Goal: Transaction & Acquisition: Book appointment/travel/reservation

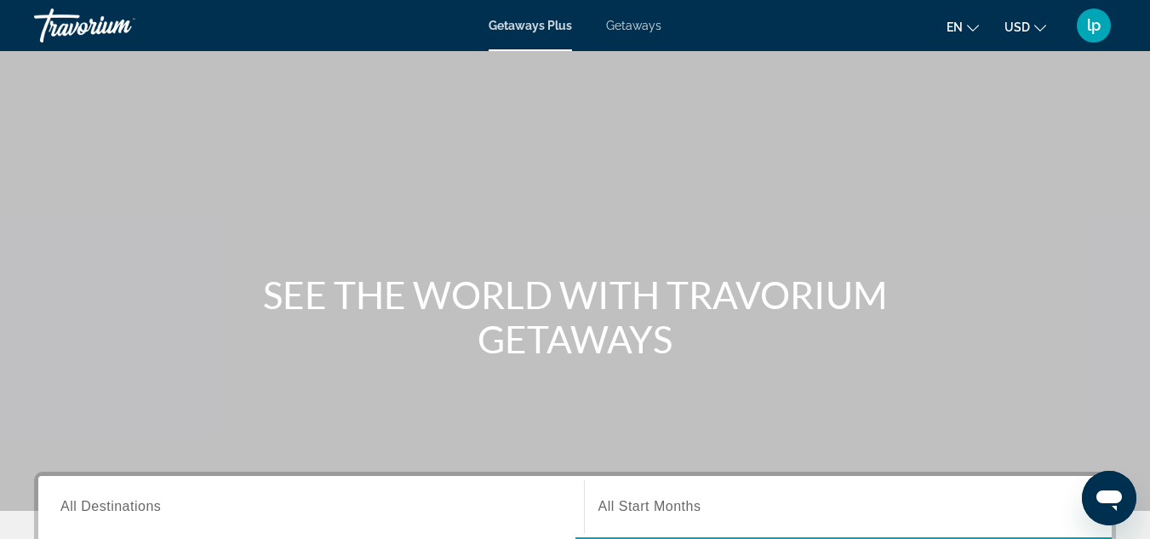
click at [628, 20] on span "Getaways" at bounding box center [633, 26] width 55 height 14
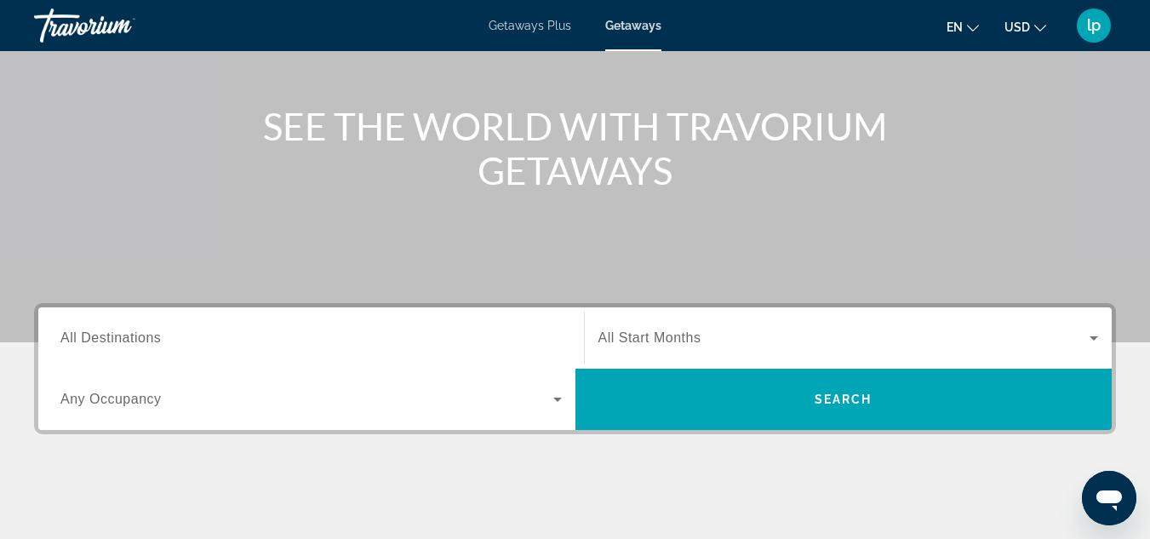
scroll to position [170, 0]
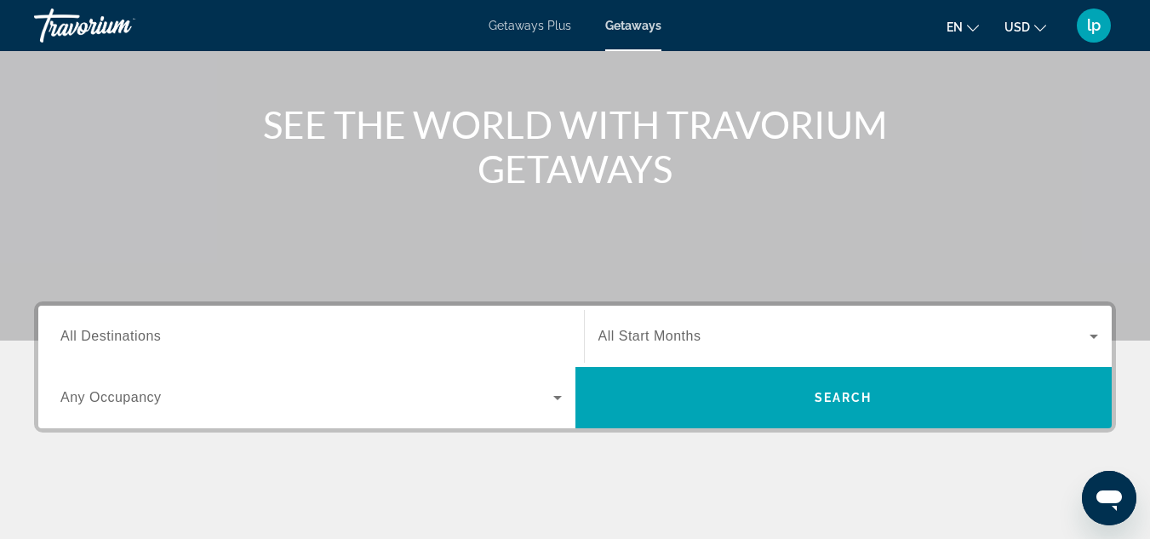
click at [160, 340] on span "All Destinations" at bounding box center [110, 336] width 100 height 14
click at [160, 340] on input "Destination All Destinations" at bounding box center [310, 337] width 501 height 20
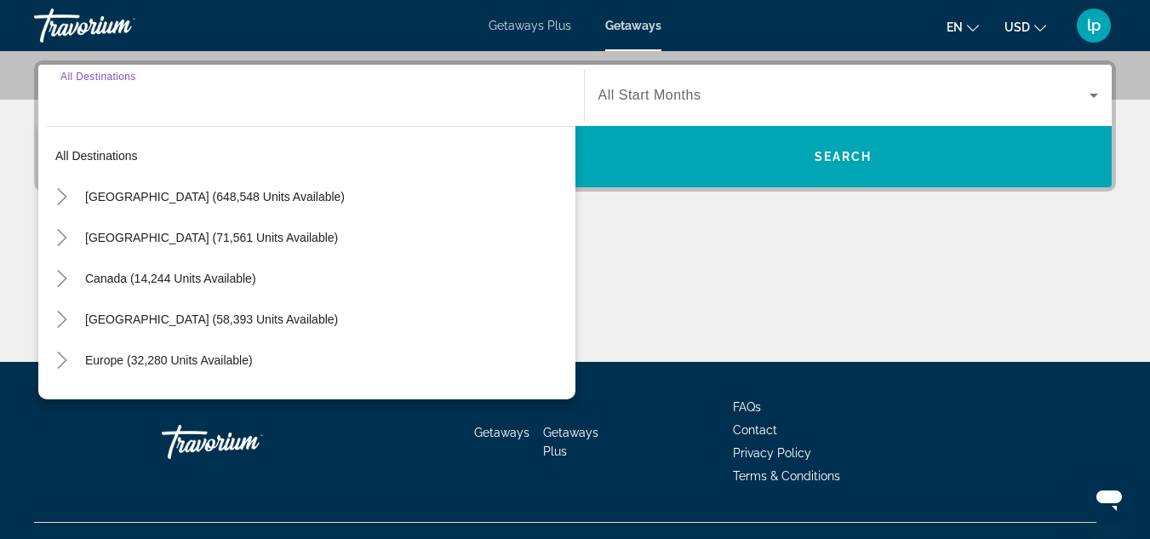
scroll to position [416, 0]
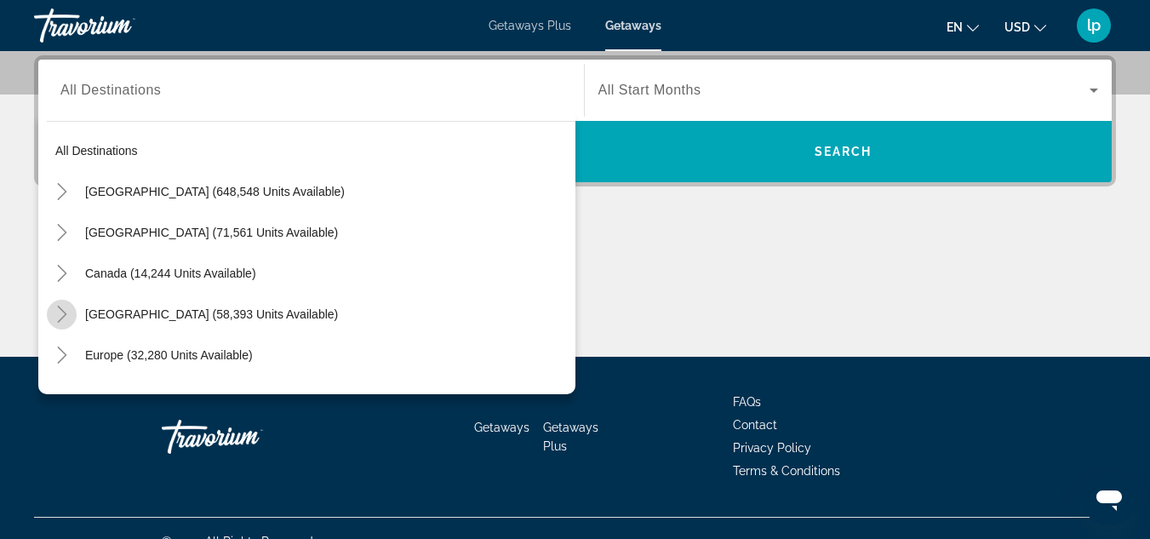
click at [55, 311] on icon "Toggle Caribbean & Atlantic Islands (58,393 units available)" at bounding box center [62, 314] width 17 height 17
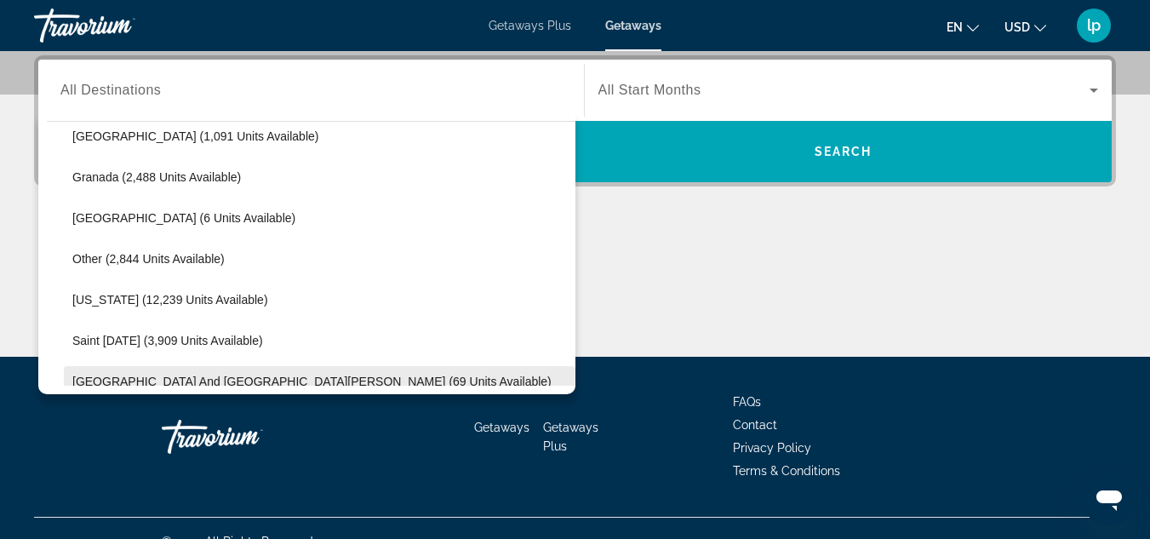
scroll to position [427, 0]
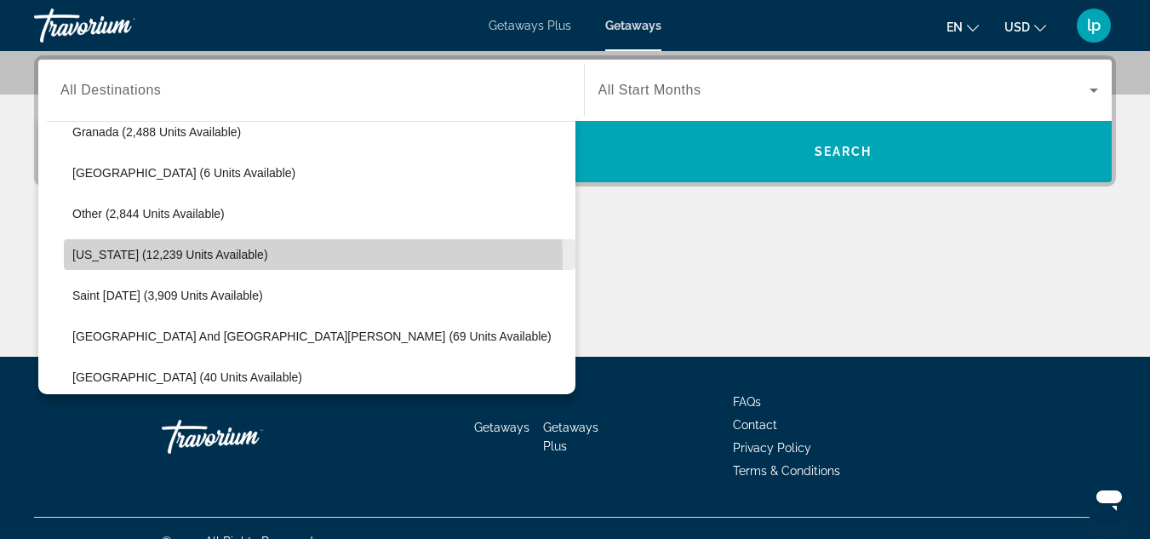
click at [180, 262] on span "Search widget" at bounding box center [320, 254] width 512 height 41
type input "**********"
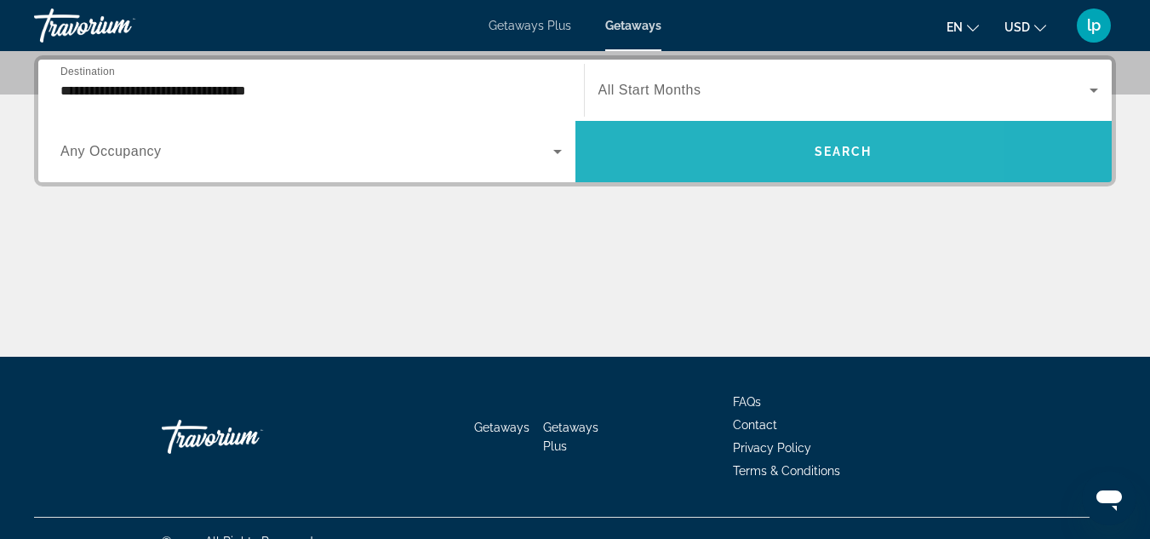
click at [735, 161] on span "Search widget" at bounding box center [844, 151] width 537 height 41
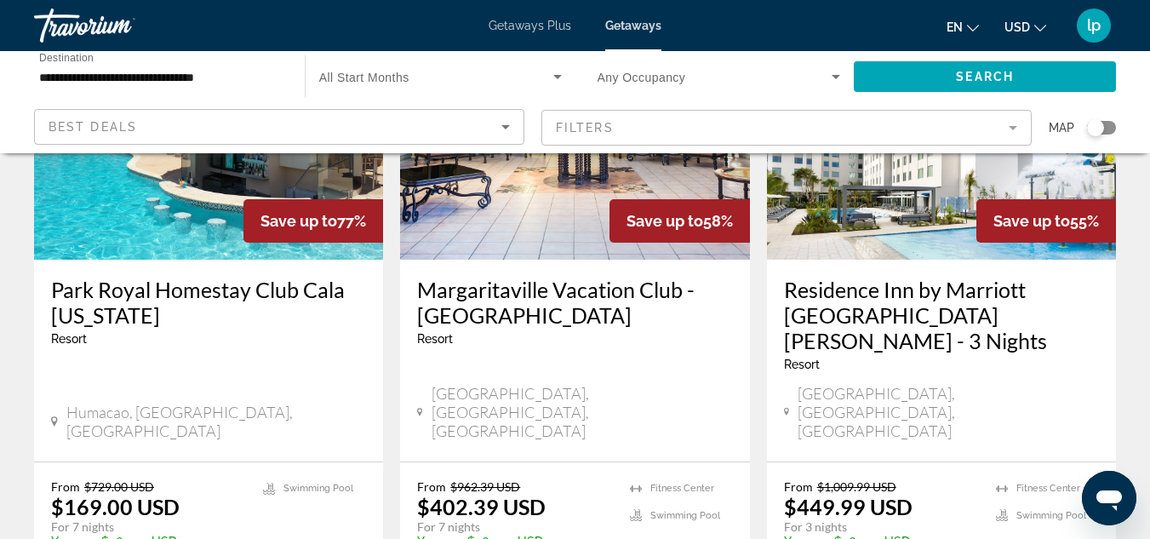
scroll to position [255, 0]
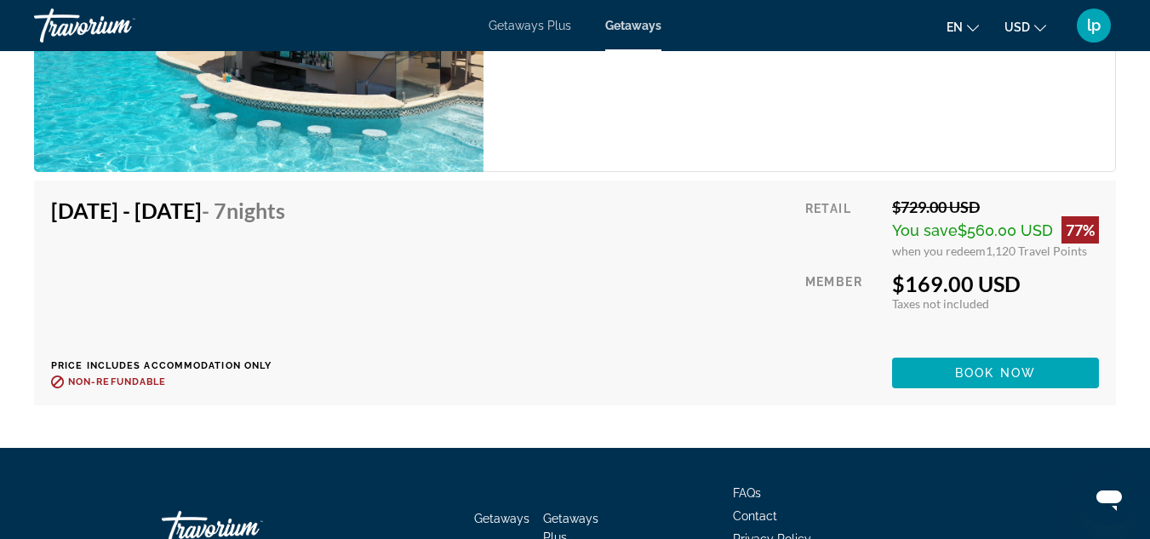
scroll to position [3406, 0]
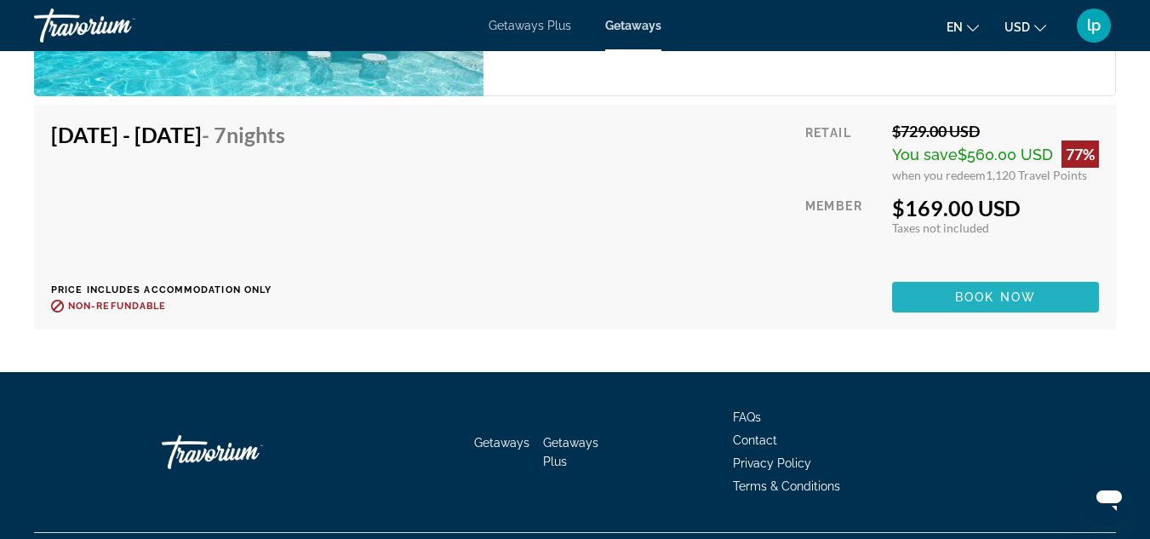
click at [986, 302] on span "Book now" at bounding box center [995, 297] width 81 height 14
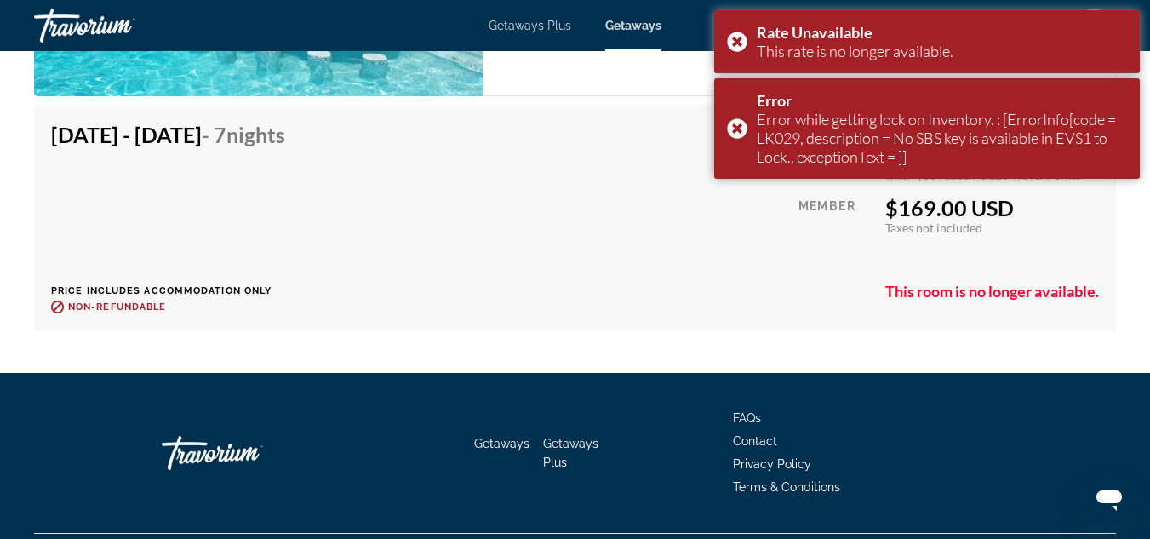
click at [540, 205] on div "Sep 20, 2025 - Sep 27, 2025 - 7 Nights Price includes accommodation only Refund…" at bounding box center [575, 218] width 1048 height 192
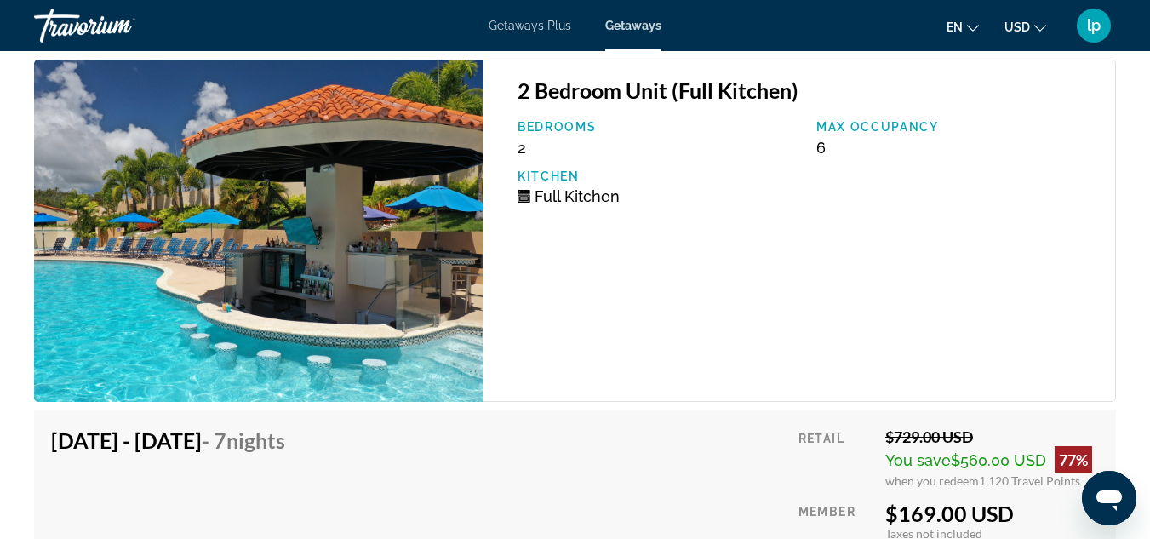
scroll to position [3235, 0]
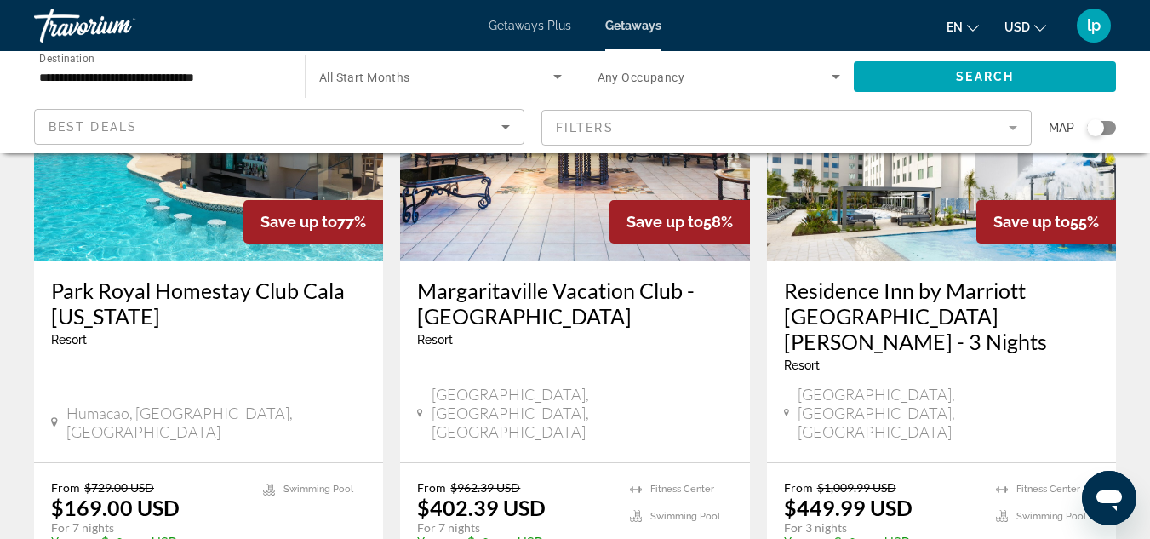
scroll to position [255, 0]
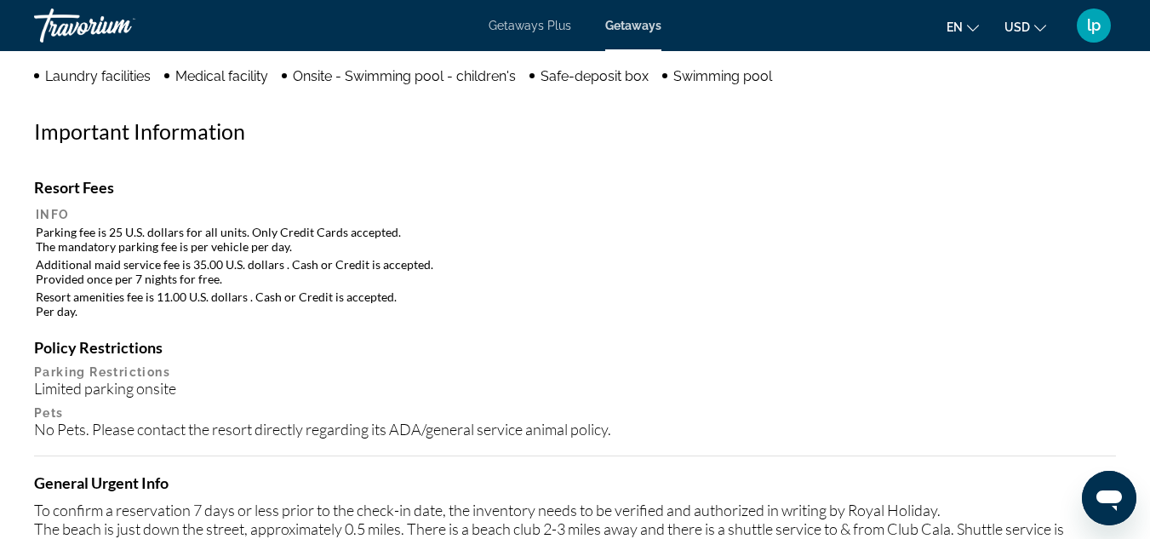
scroll to position [1775, 0]
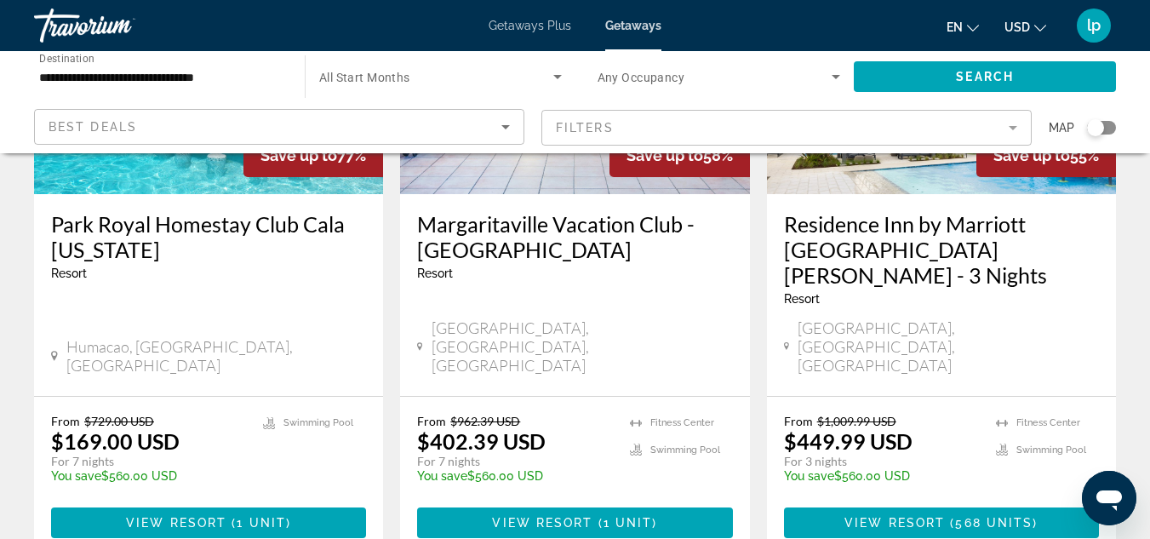
scroll to position [341, 0]
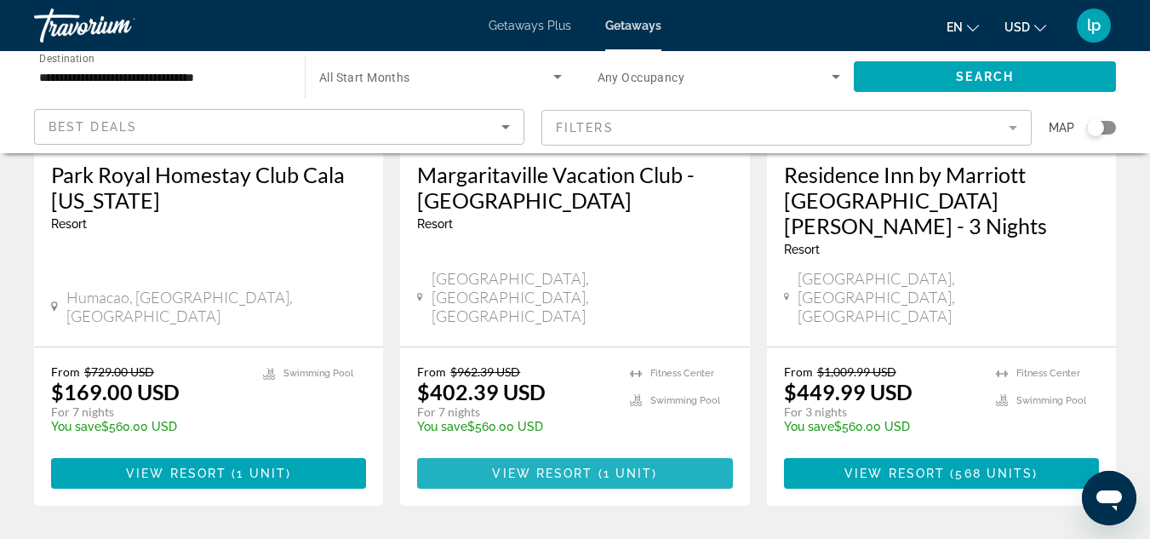
click at [616, 467] on span "1 unit" at bounding box center [628, 474] width 49 height 14
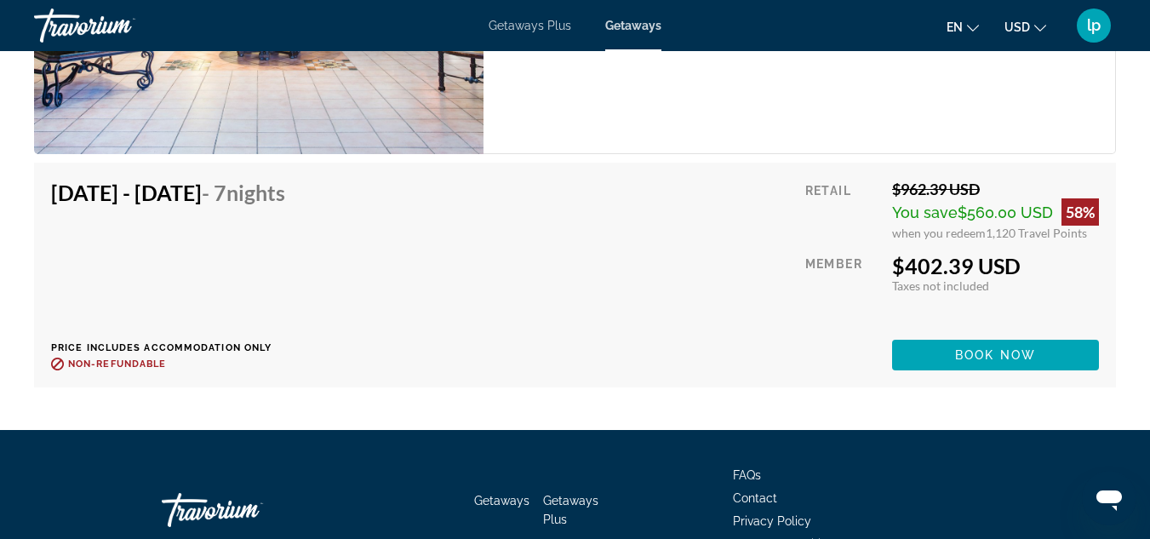
scroll to position [3661, 0]
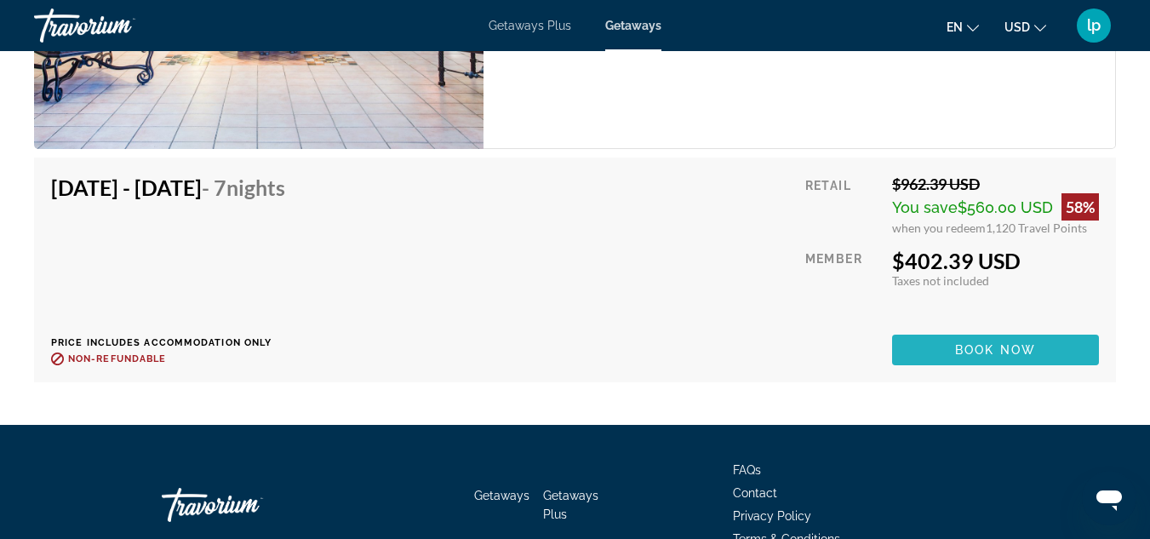
click at [971, 343] on span "Book now" at bounding box center [995, 350] width 81 height 14
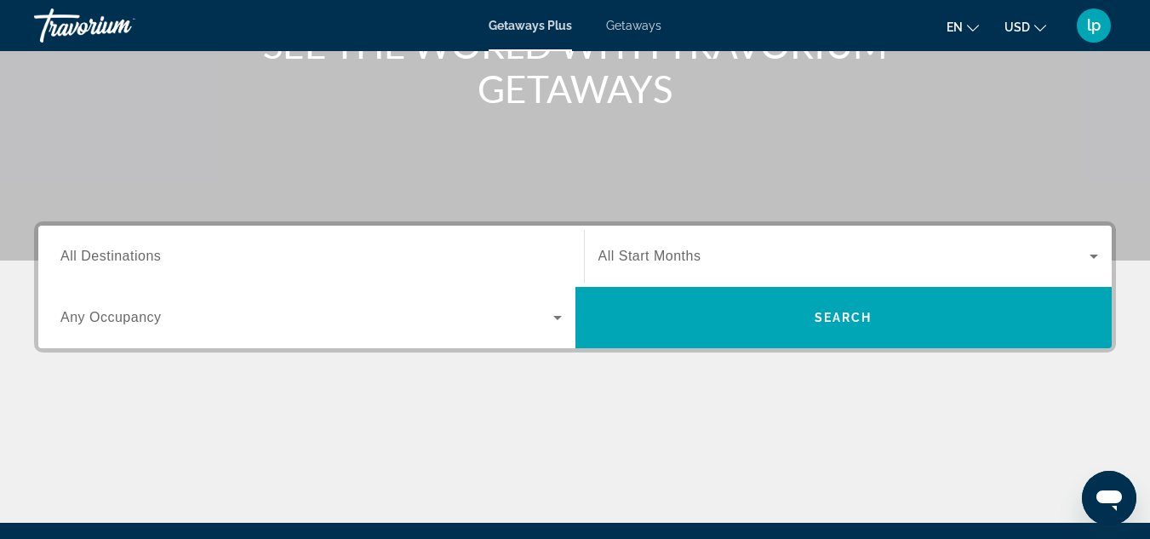
scroll to position [255, 0]
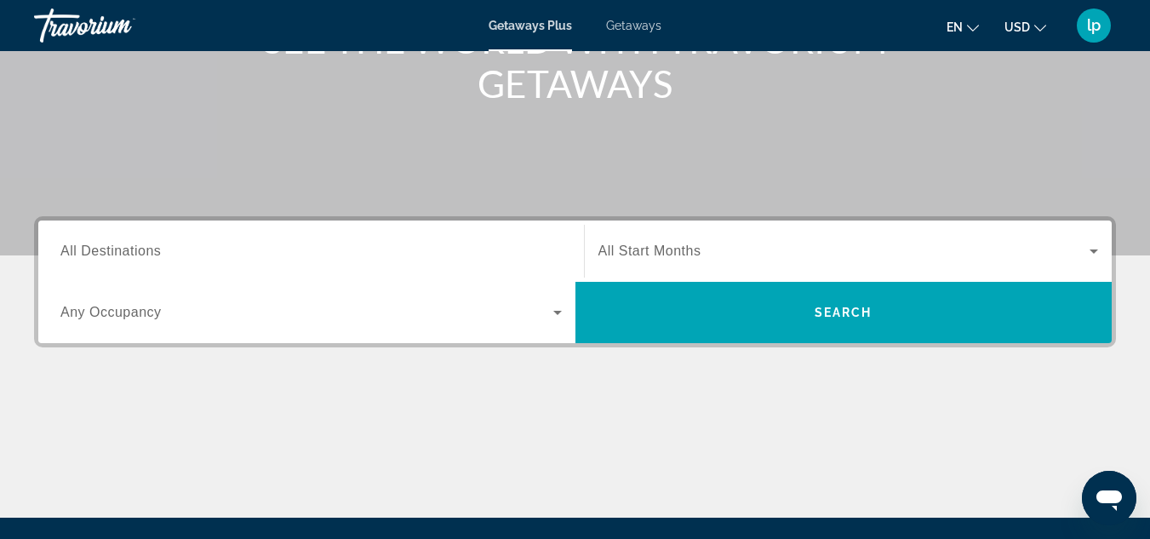
click at [311, 246] on input "Destination All Destinations" at bounding box center [310, 252] width 501 height 20
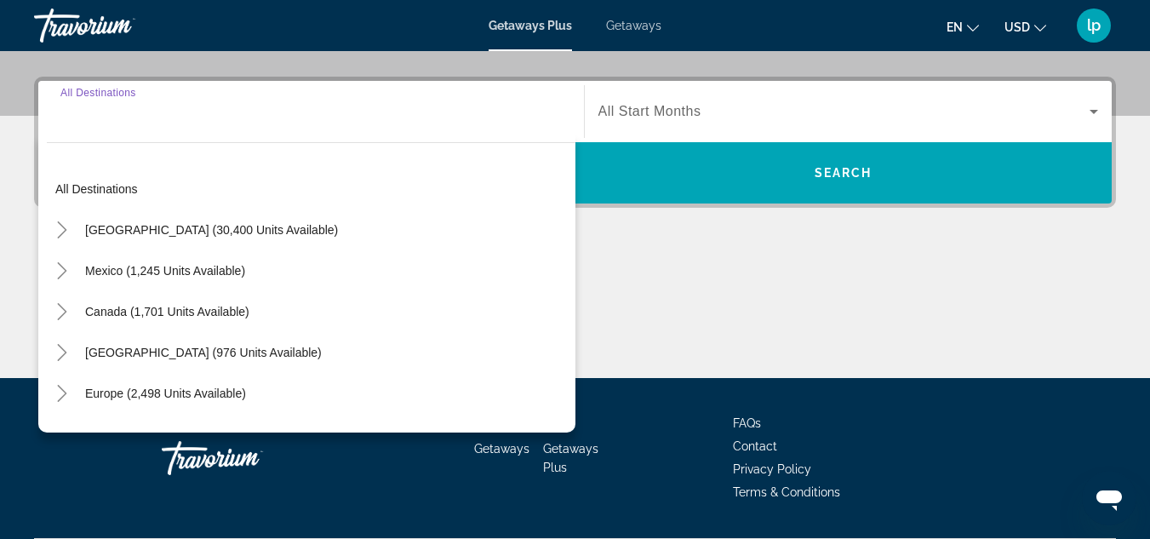
scroll to position [416, 0]
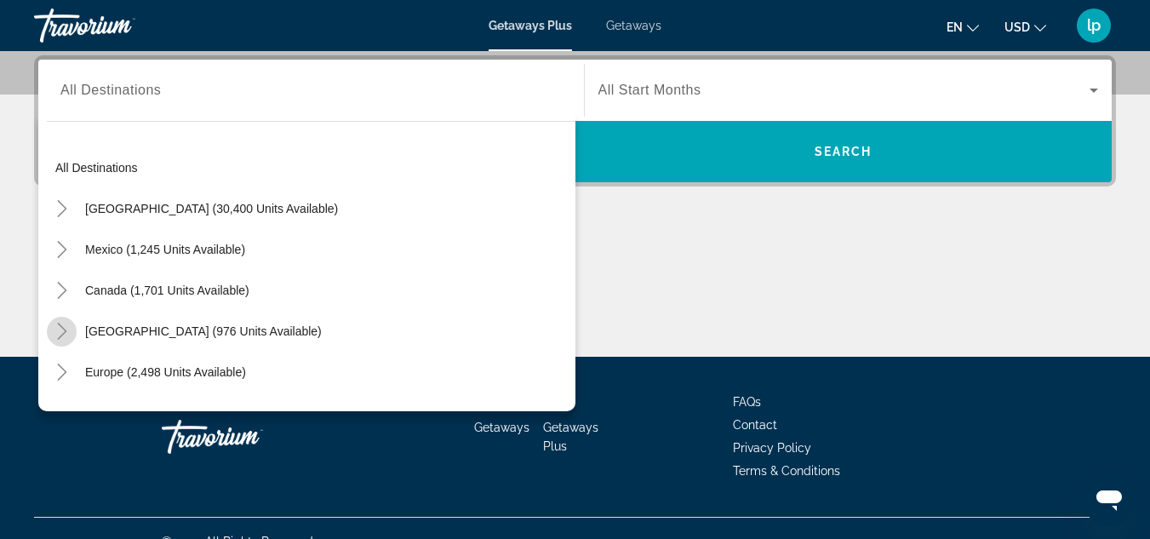
click at [56, 328] on icon "Toggle Caribbean & Atlantic Islands (976 units available)" at bounding box center [62, 331] width 17 height 17
click at [631, 28] on span "Getaways" at bounding box center [633, 26] width 55 height 14
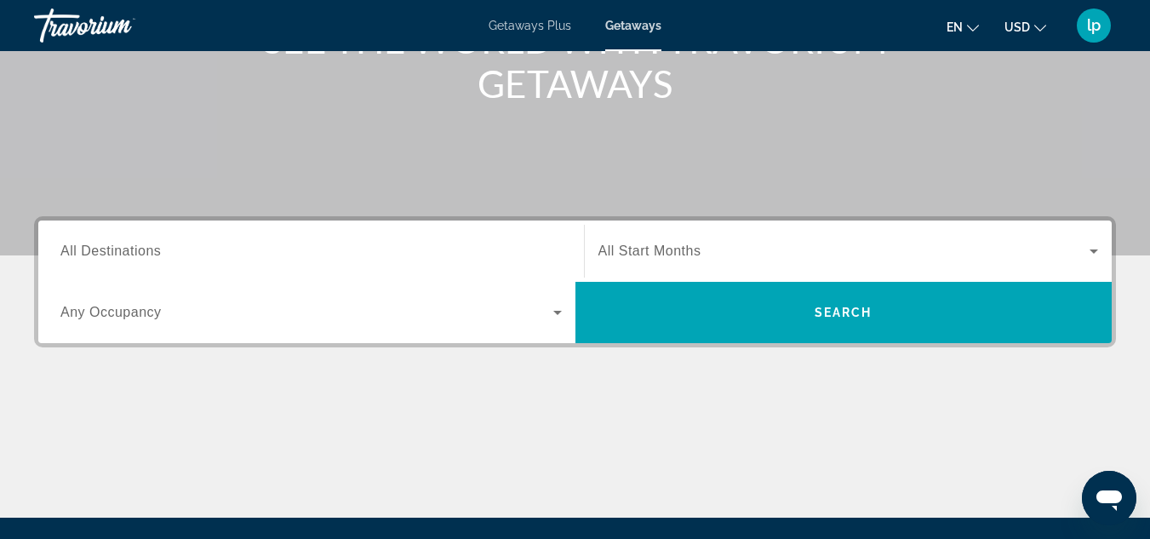
click at [117, 244] on span "All Destinations" at bounding box center [110, 251] width 100 height 14
click at [117, 244] on input "Destination All Destinations" at bounding box center [310, 252] width 501 height 20
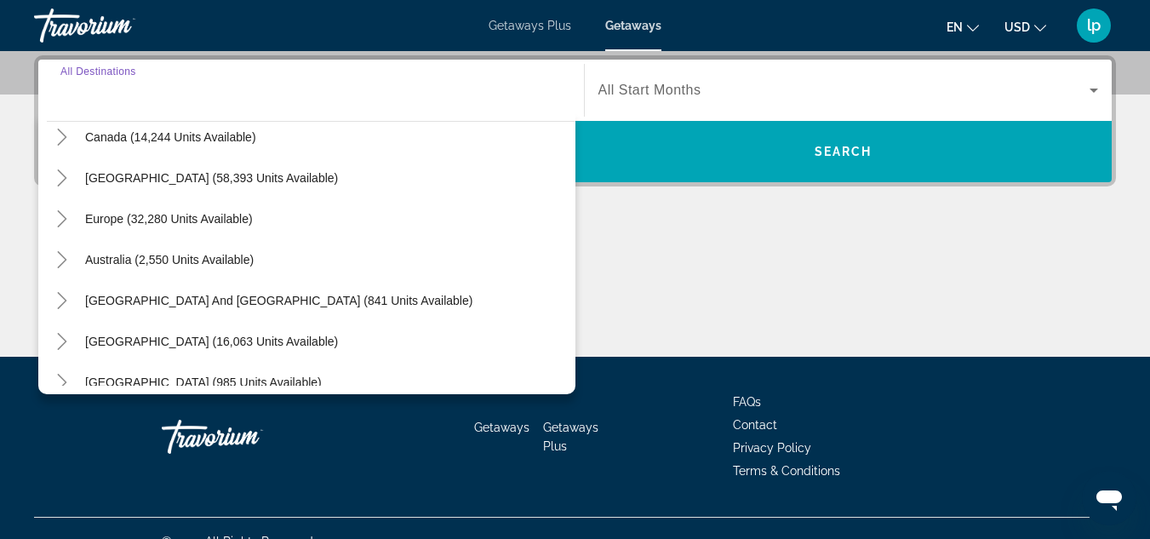
scroll to position [170, 0]
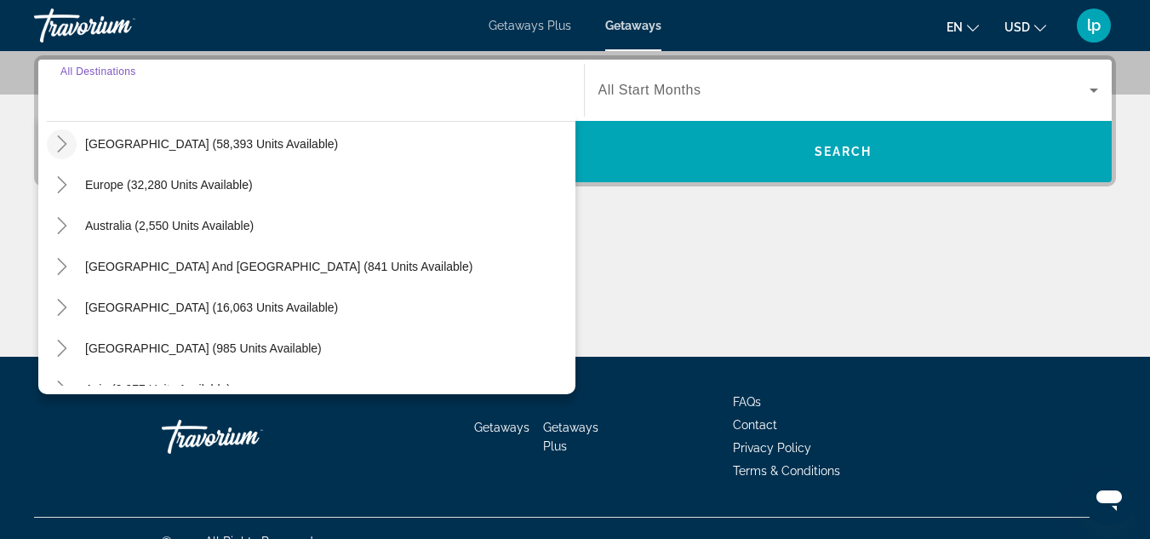
click at [58, 145] on icon "Toggle Caribbean & Atlantic Islands (58,393 units available)" at bounding box center [62, 143] width 17 height 17
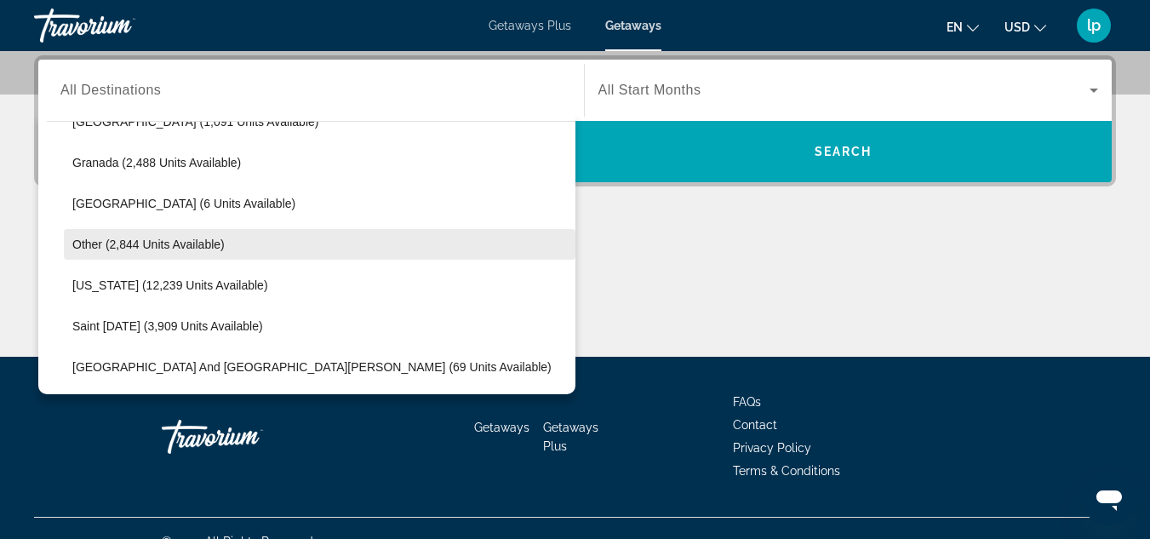
scroll to position [427, 0]
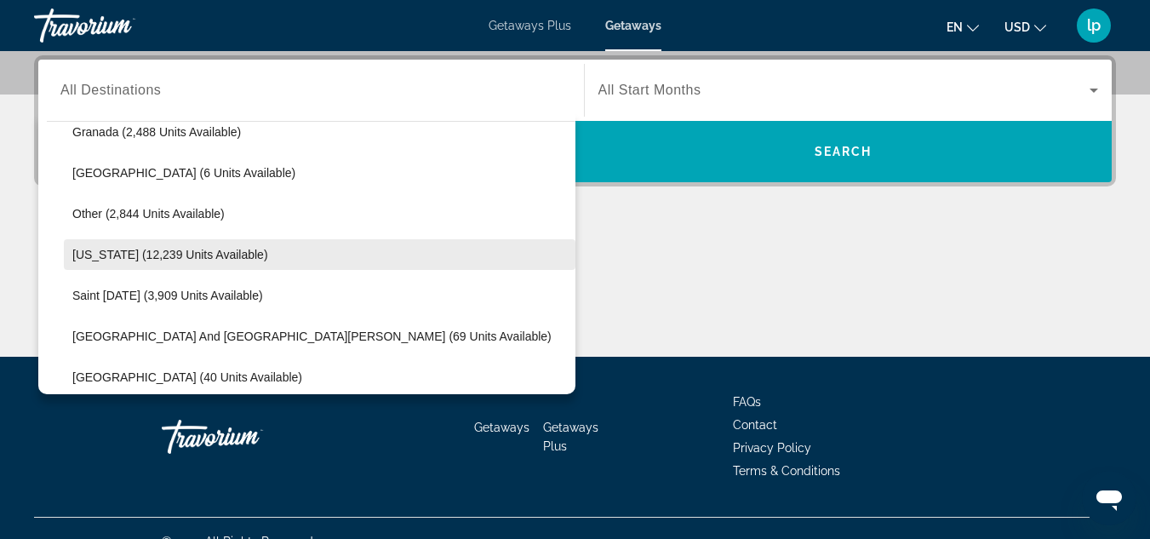
click at [161, 252] on span "[US_STATE] (12,239 units available)" at bounding box center [170, 255] width 196 height 14
type input "**********"
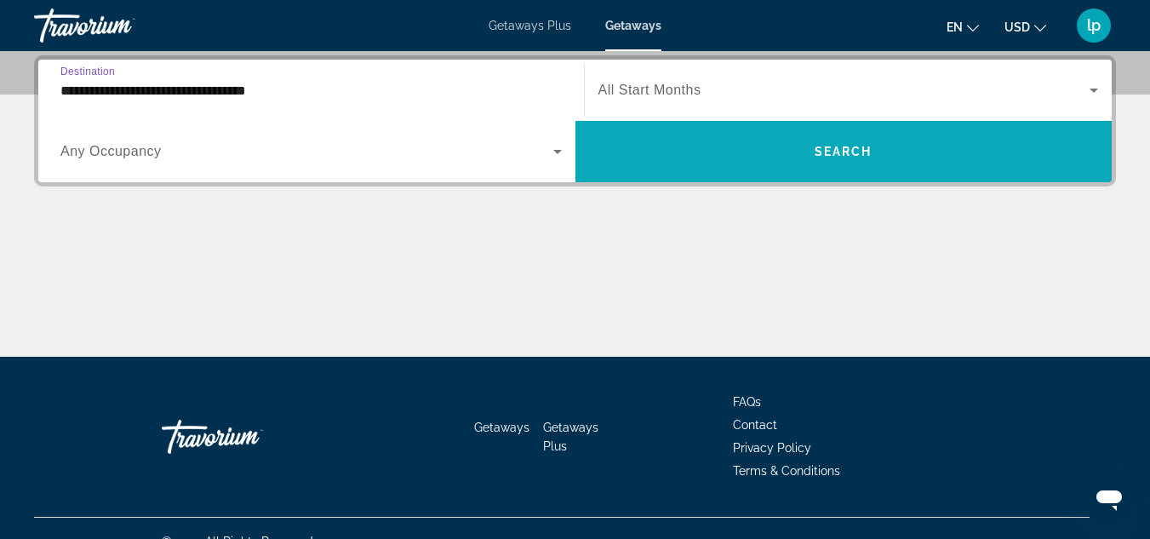
click at [798, 163] on span "Search widget" at bounding box center [844, 151] width 537 height 41
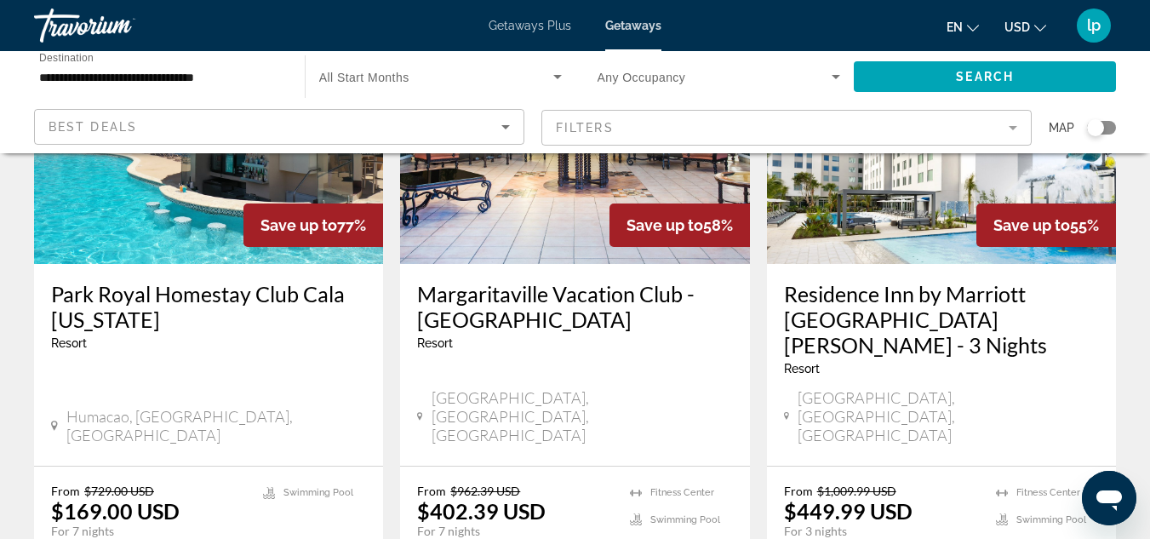
scroll to position [255, 0]
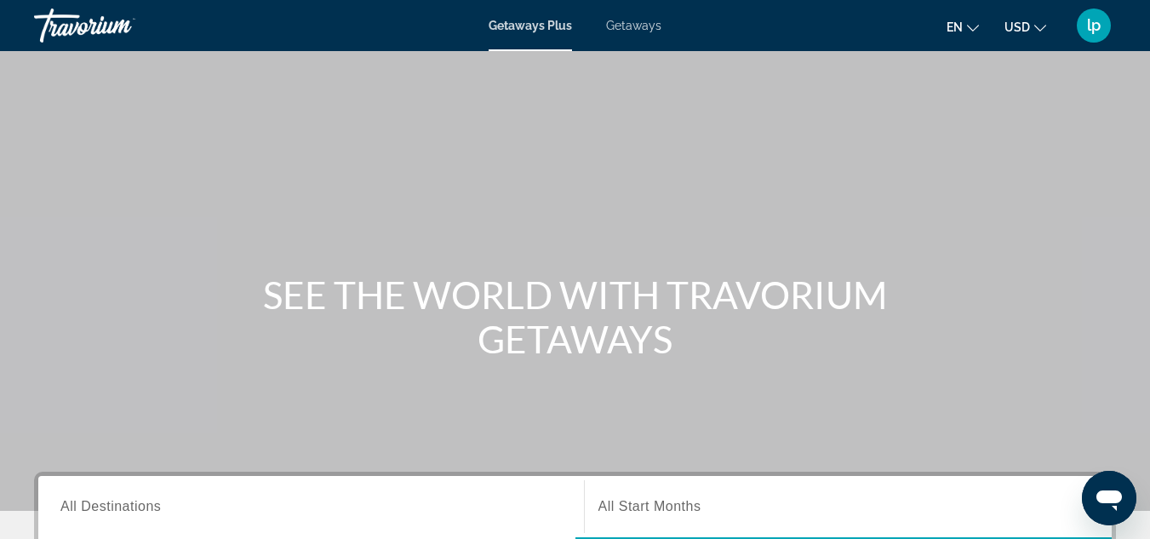
click at [626, 26] on span "Getaways" at bounding box center [633, 26] width 55 height 14
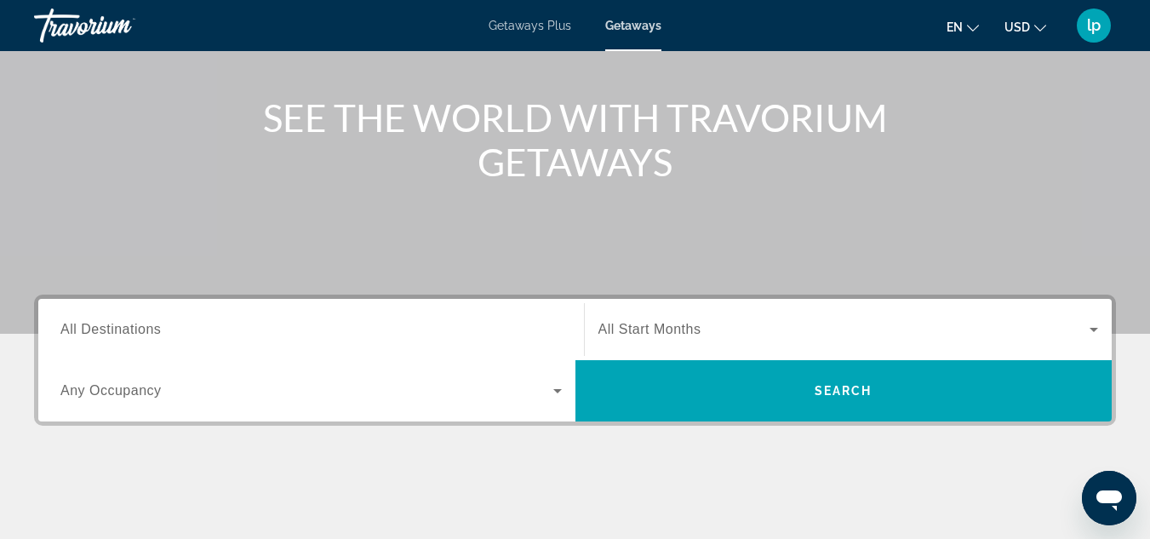
scroll to position [255, 0]
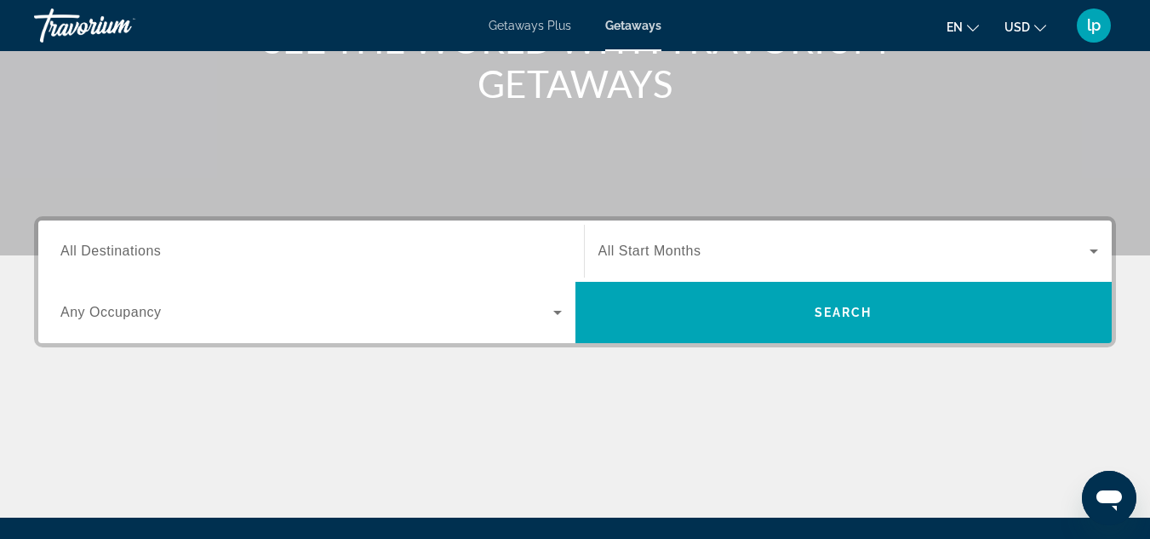
click at [122, 249] on span "All Destinations" at bounding box center [110, 251] width 100 height 14
click at [122, 249] on input "Destination All Destinations" at bounding box center [310, 252] width 501 height 20
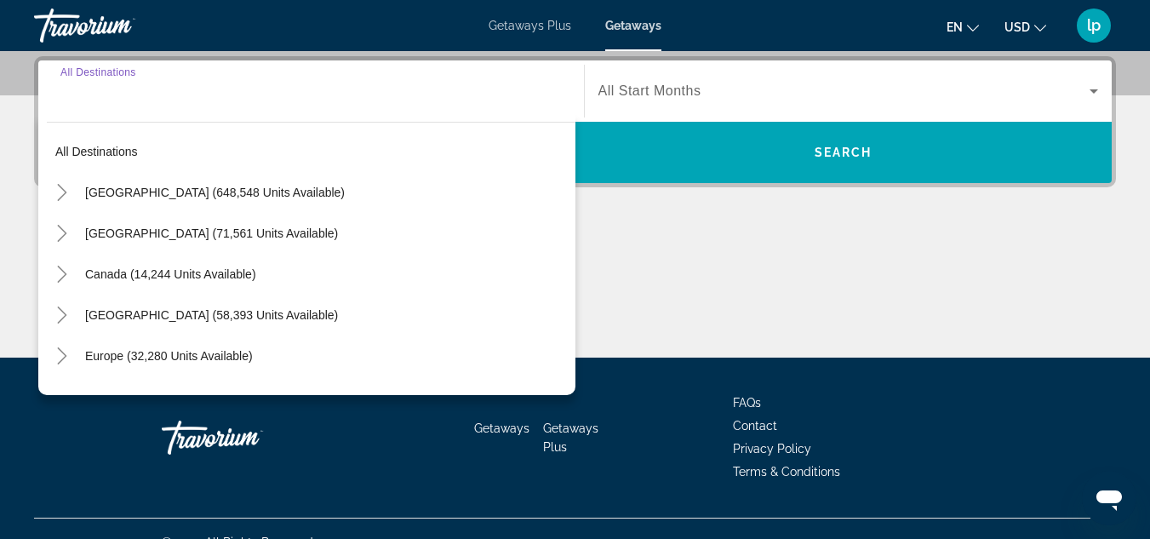
scroll to position [416, 0]
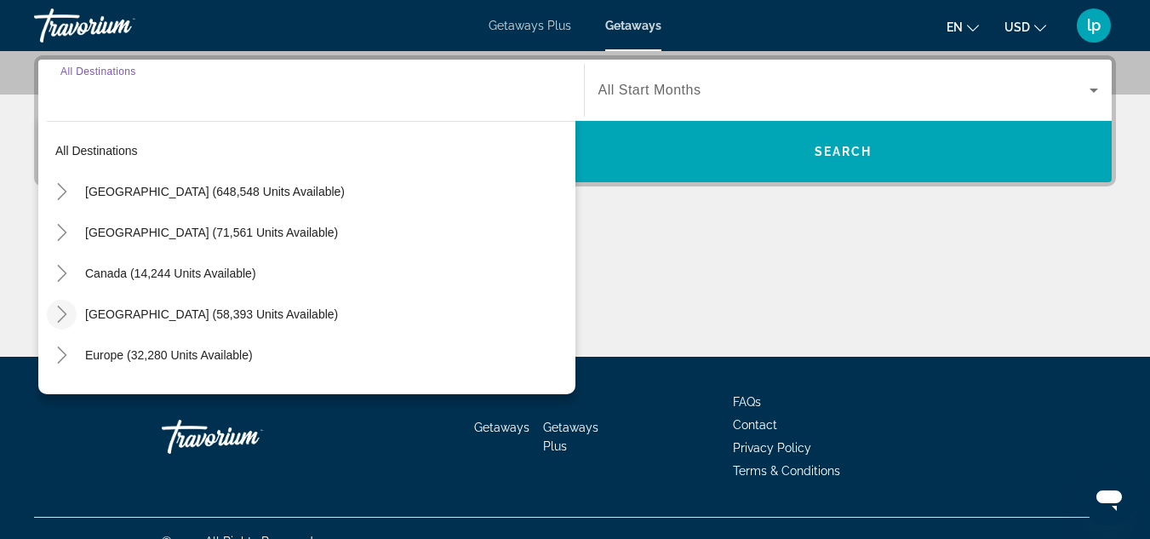
click at [58, 315] on icon "Toggle Caribbean & Atlantic Islands (58,393 units available)" at bounding box center [62, 314] width 17 height 17
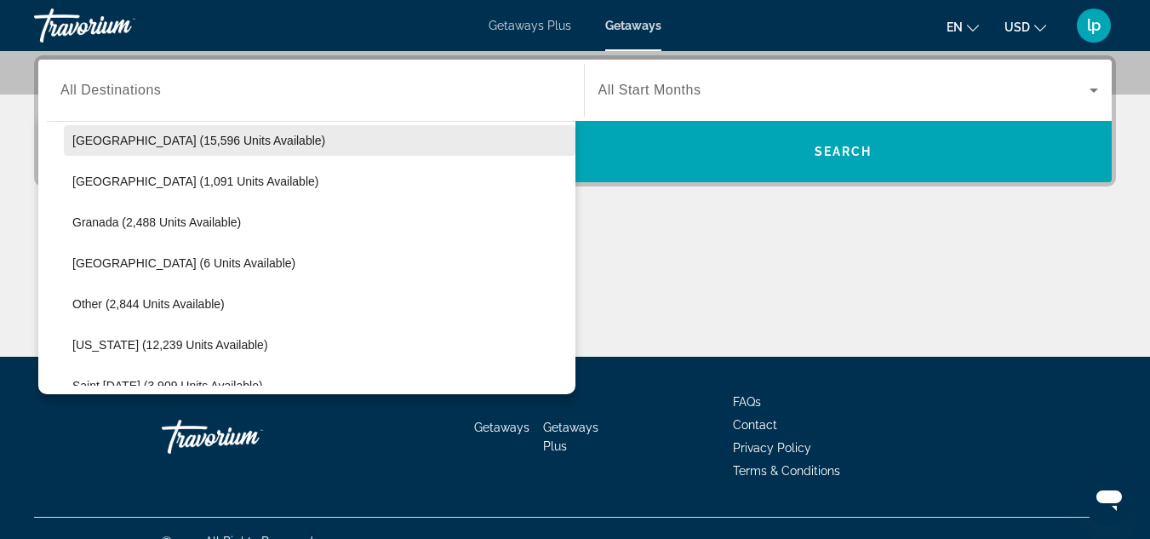
scroll to position [342, 0]
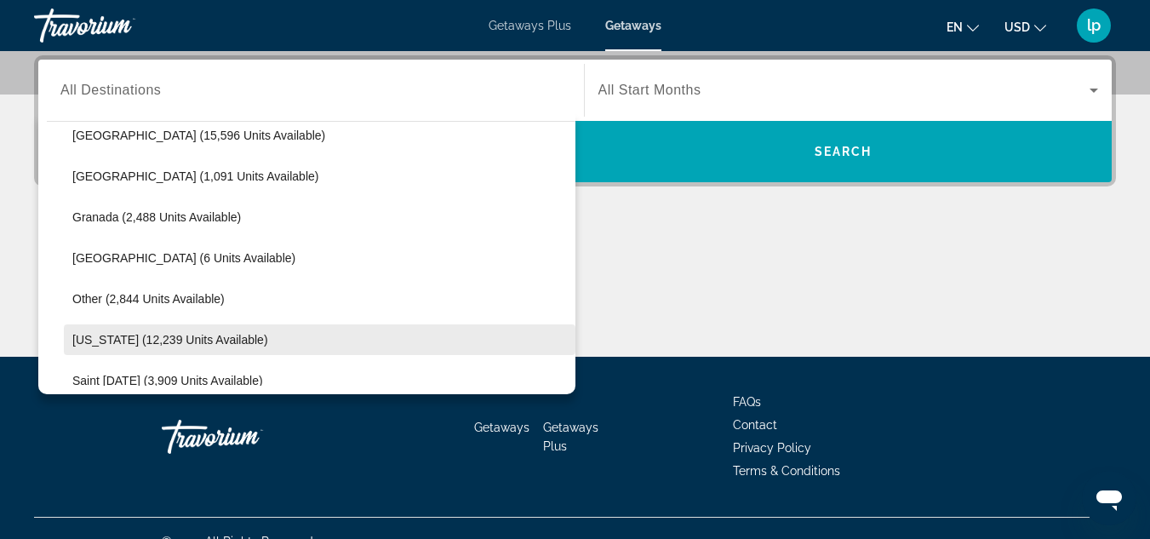
click at [166, 338] on span "[US_STATE] (12,239 units available)" at bounding box center [170, 340] width 196 height 14
type input "**********"
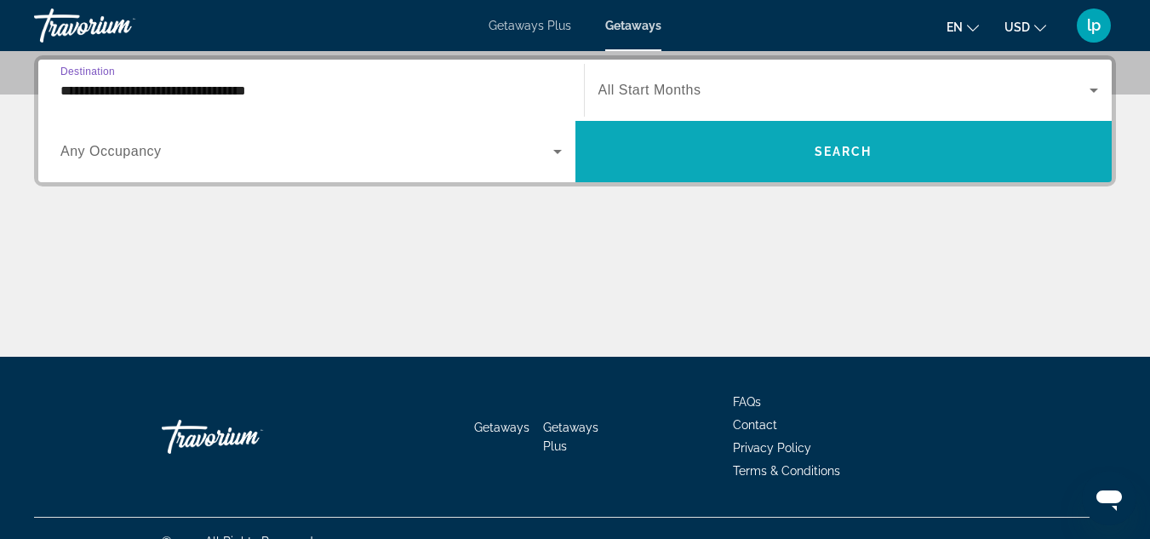
click at [732, 140] on span "Search widget" at bounding box center [844, 151] width 537 height 41
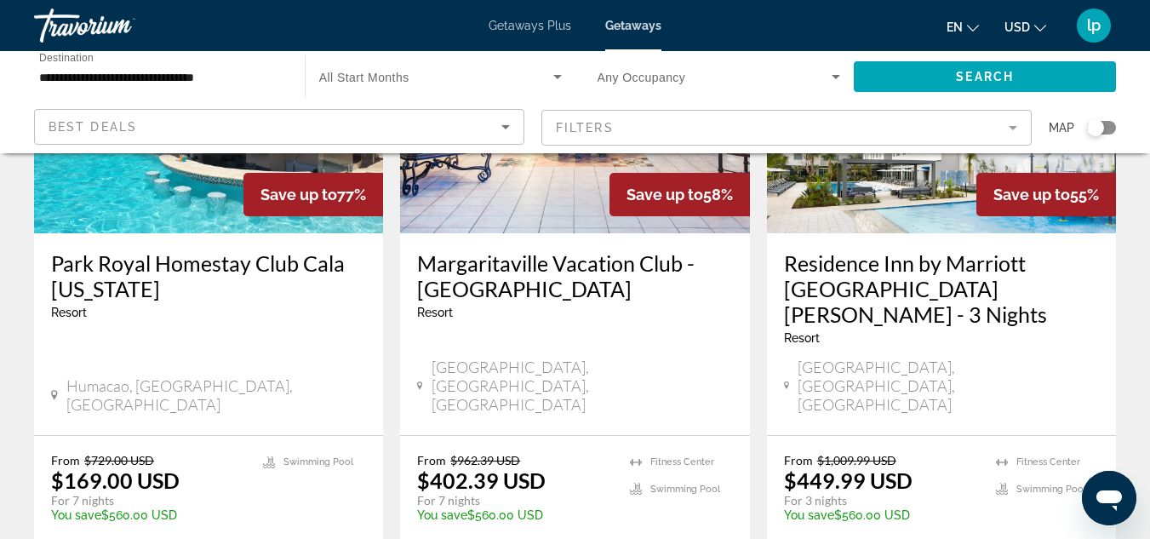
scroll to position [426, 0]
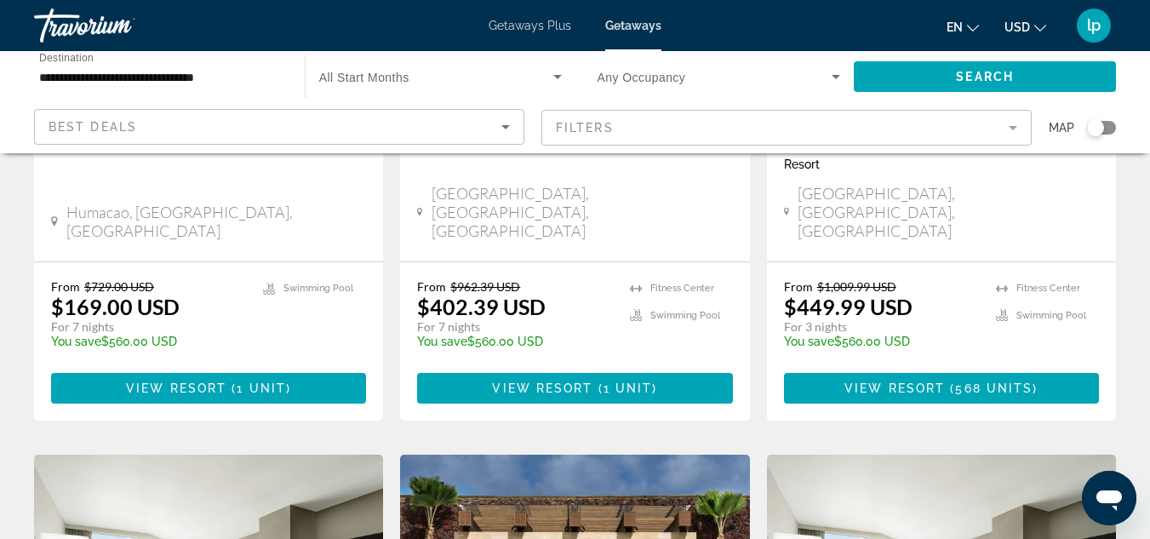
click at [246, 381] on span "1 unit" at bounding box center [261, 388] width 49 height 14
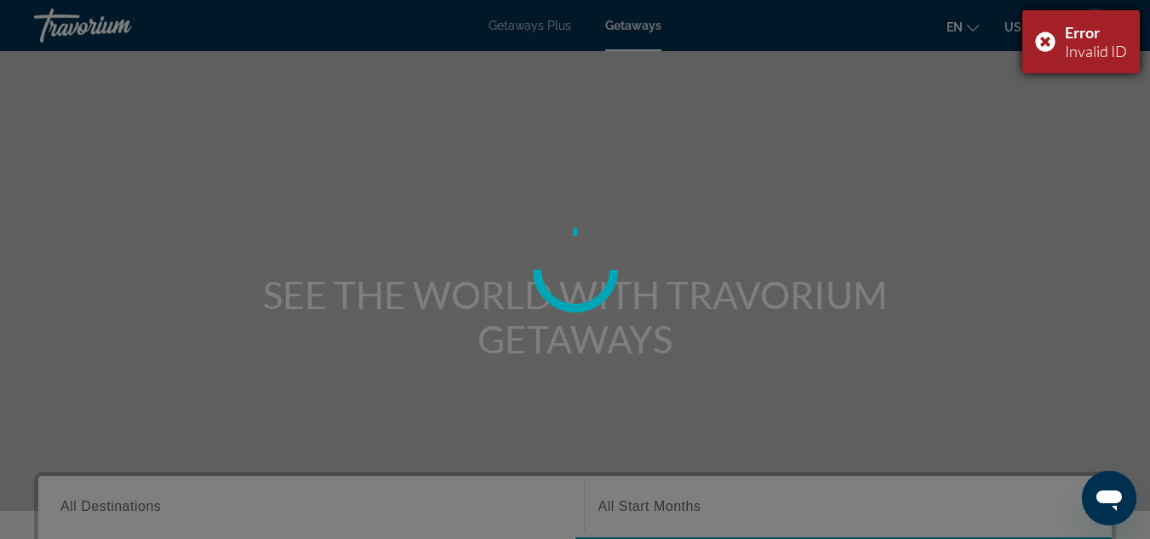
click at [1050, 42] on div "Error Invalid ID" at bounding box center [1081, 41] width 117 height 63
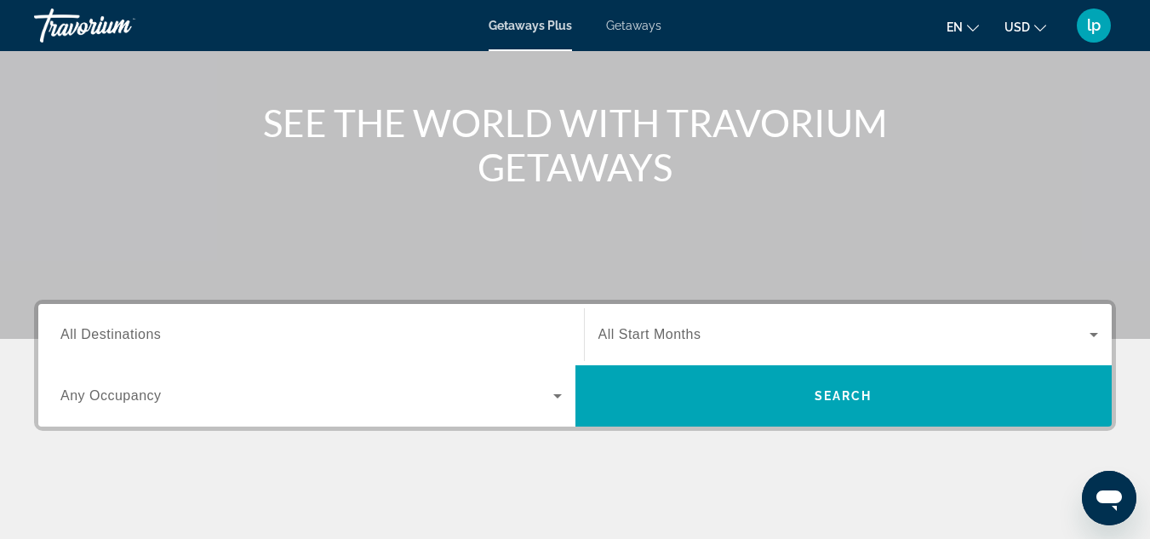
scroll to position [170, 0]
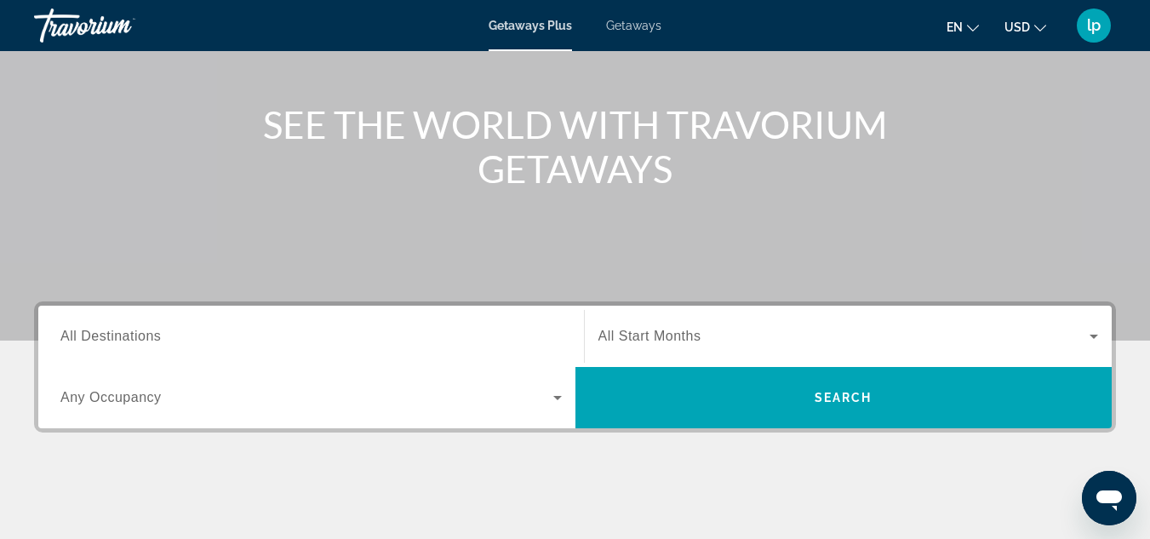
click at [345, 352] on div "Search widget" at bounding box center [310, 336] width 501 height 49
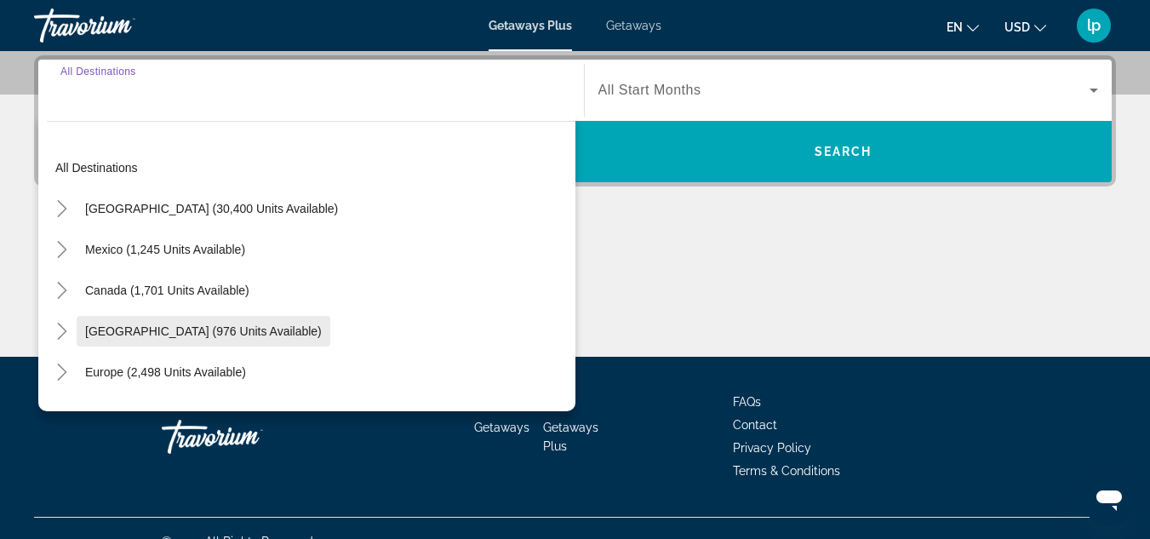
scroll to position [85, 0]
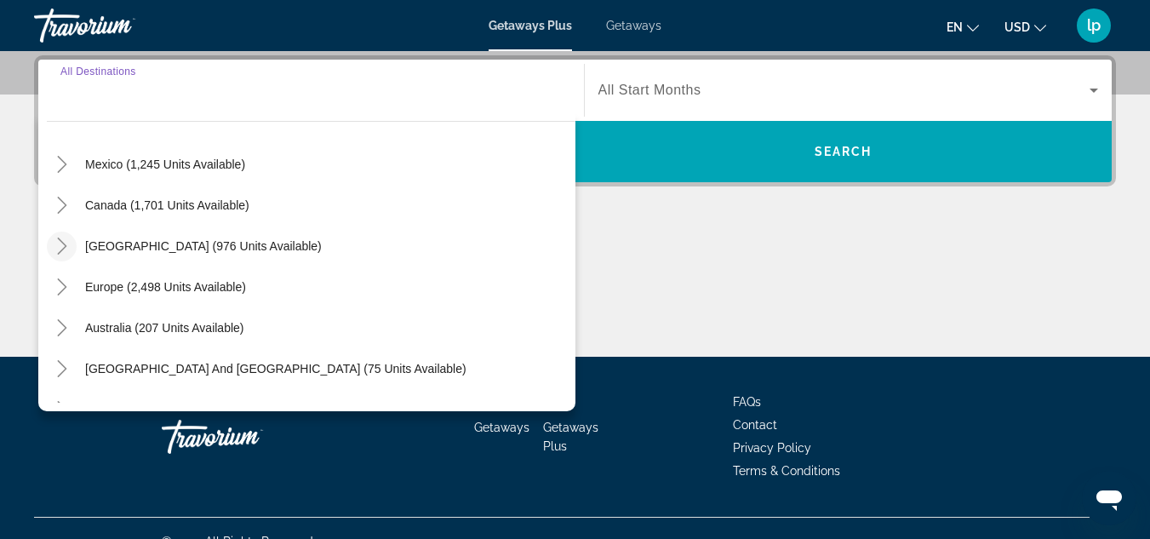
click at [52, 243] on mat-icon "Toggle Caribbean & Atlantic Islands (976 units available)" at bounding box center [62, 247] width 30 height 30
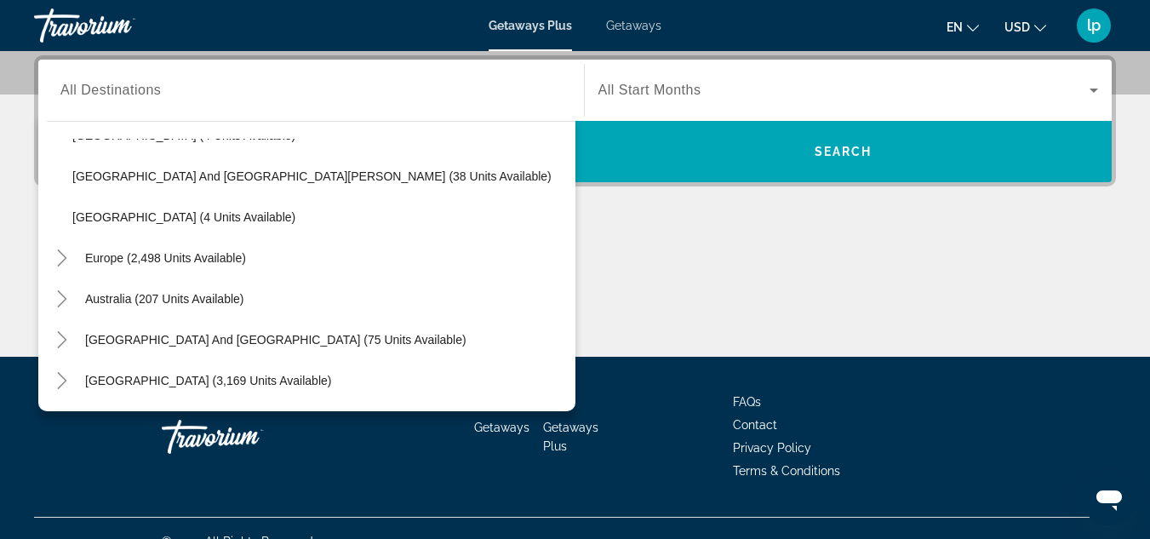
scroll to position [426, 0]
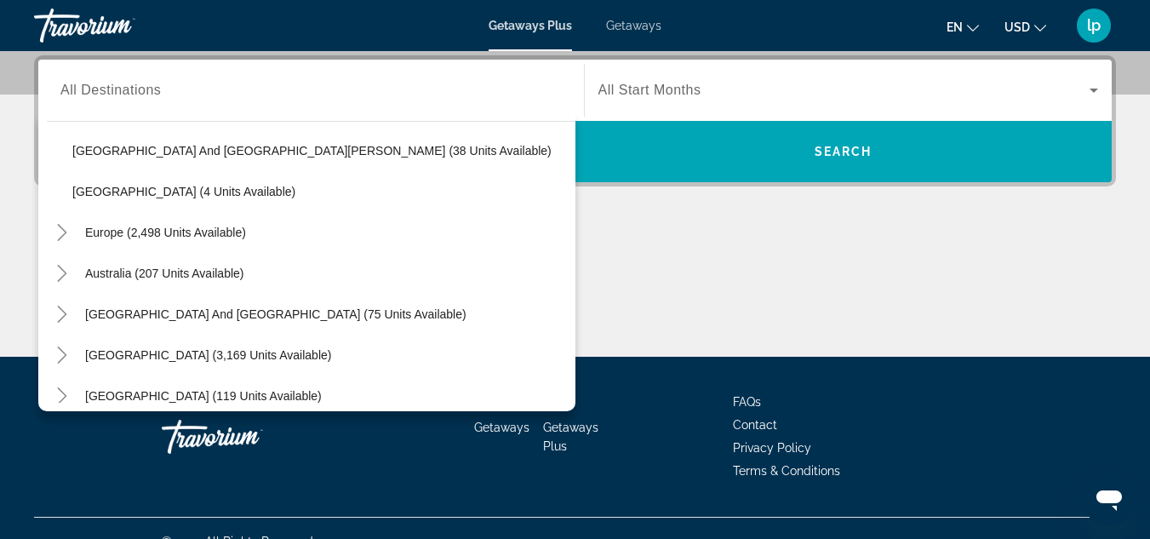
click at [630, 25] on span "Getaways" at bounding box center [633, 26] width 55 height 14
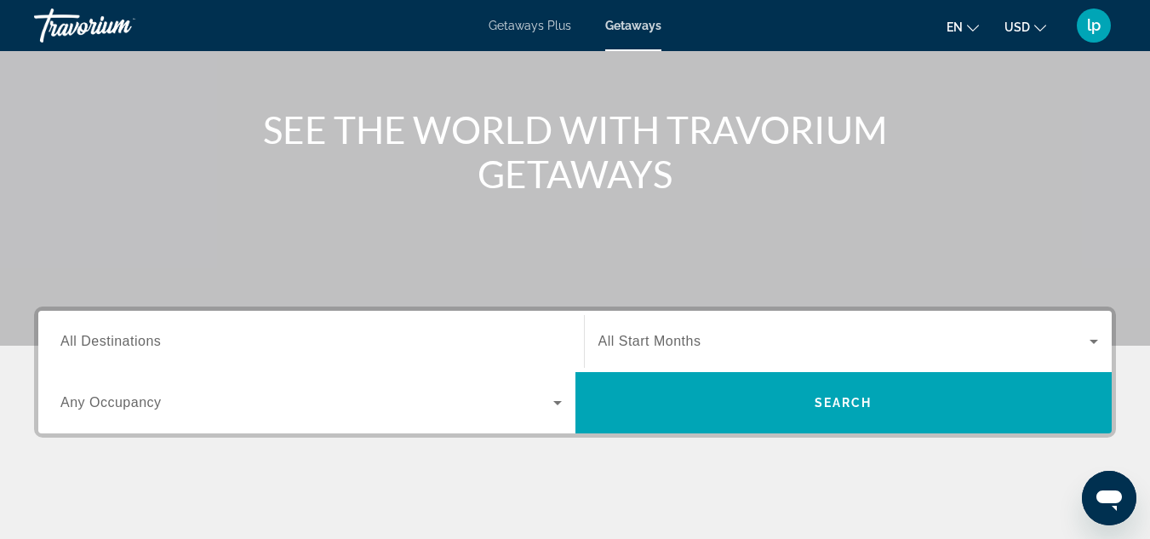
scroll to position [170, 0]
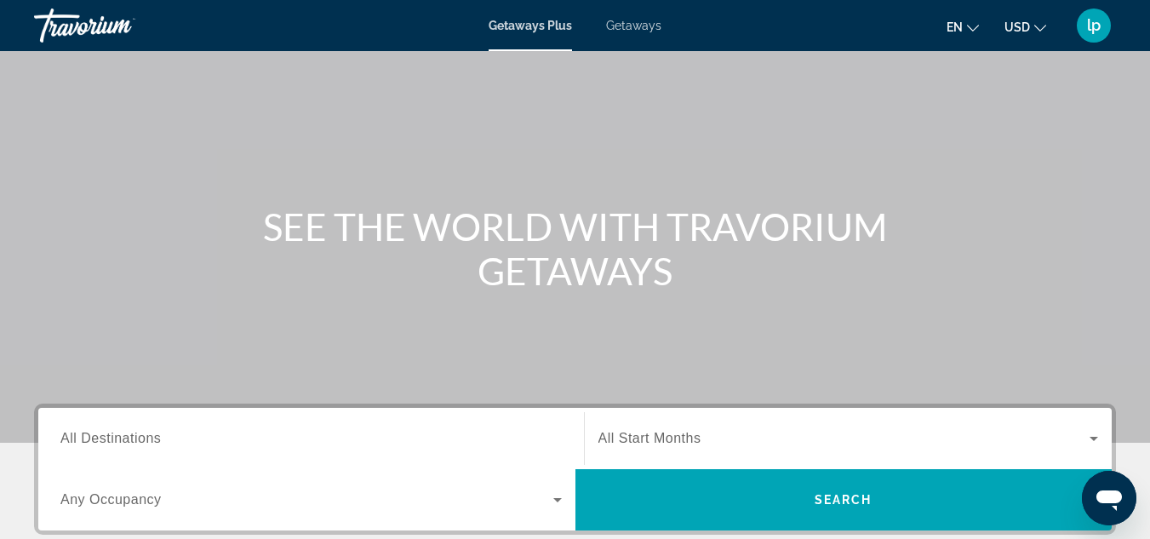
scroll to position [255, 0]
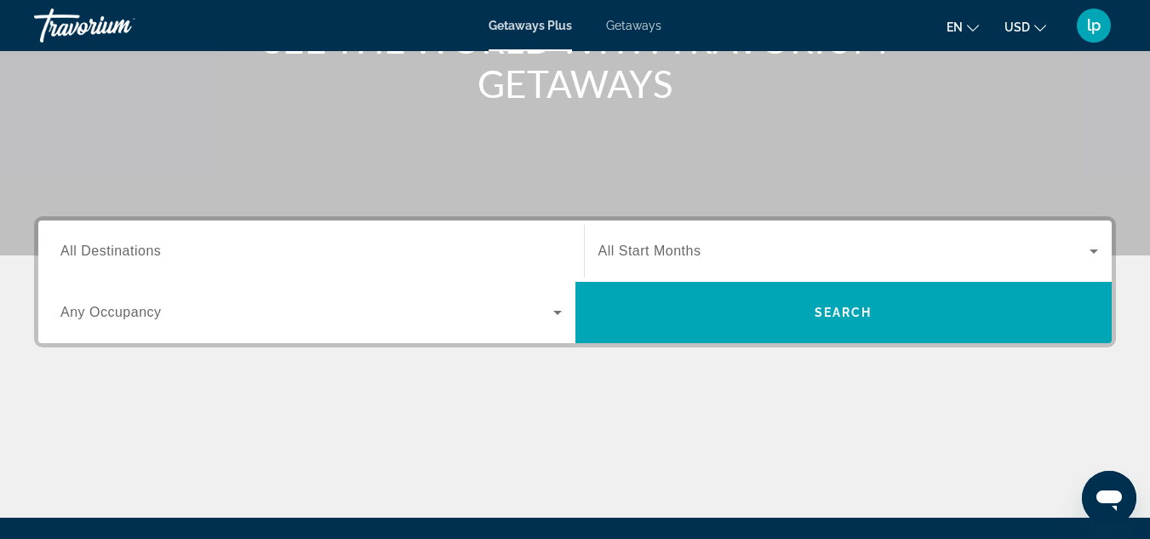
click at [640, 21] on span "Getaways" at bounding box center [633, 26] width 55 height 14
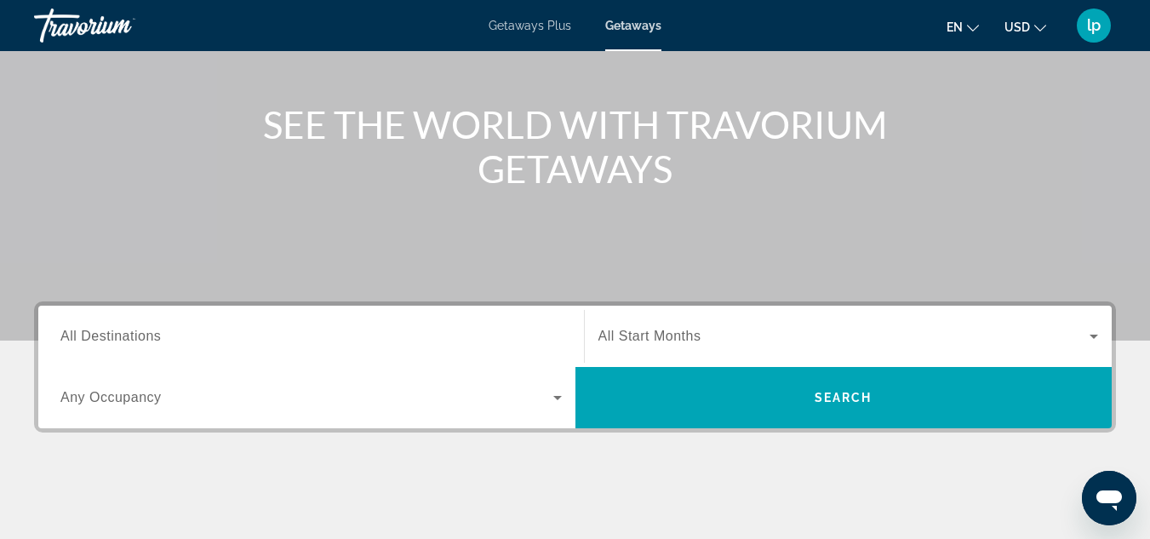
click at [187, 325] on div "Search widget" at bounding box center [310, 336] width 501 height 49
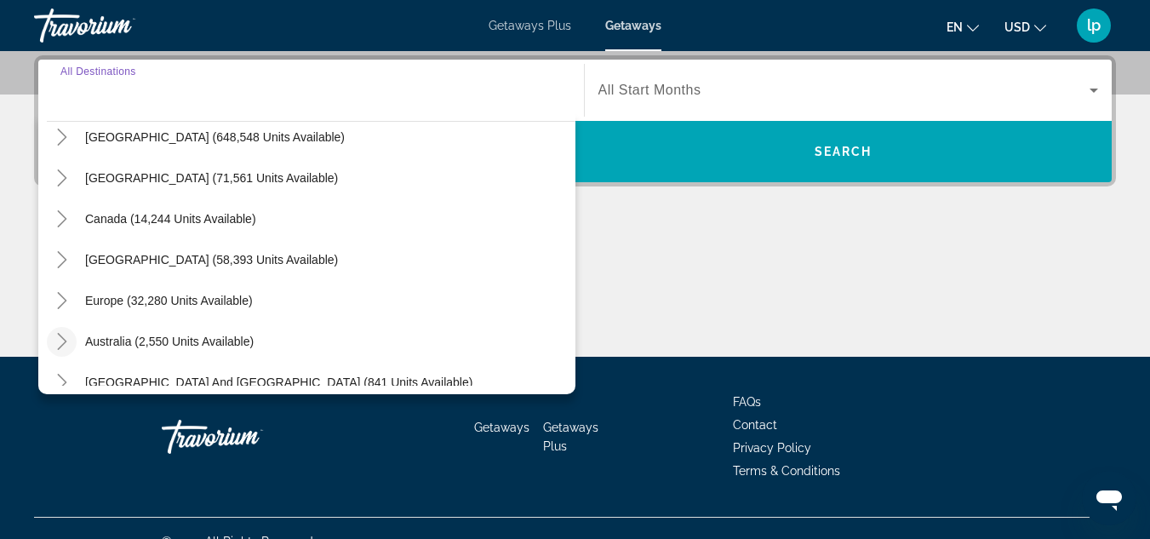
scroll to position [85, 0]
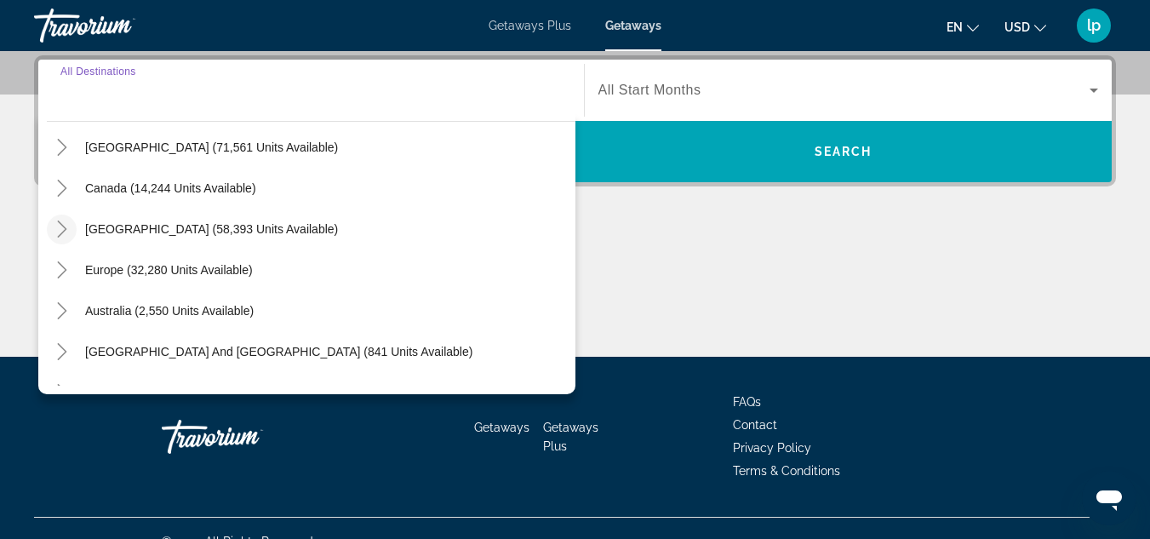
click at [57, 231] on icon "Toggle Caribbean & Atlantic Islands (58,393 units available)" at bounding box center [62, 229] width 17 height 17
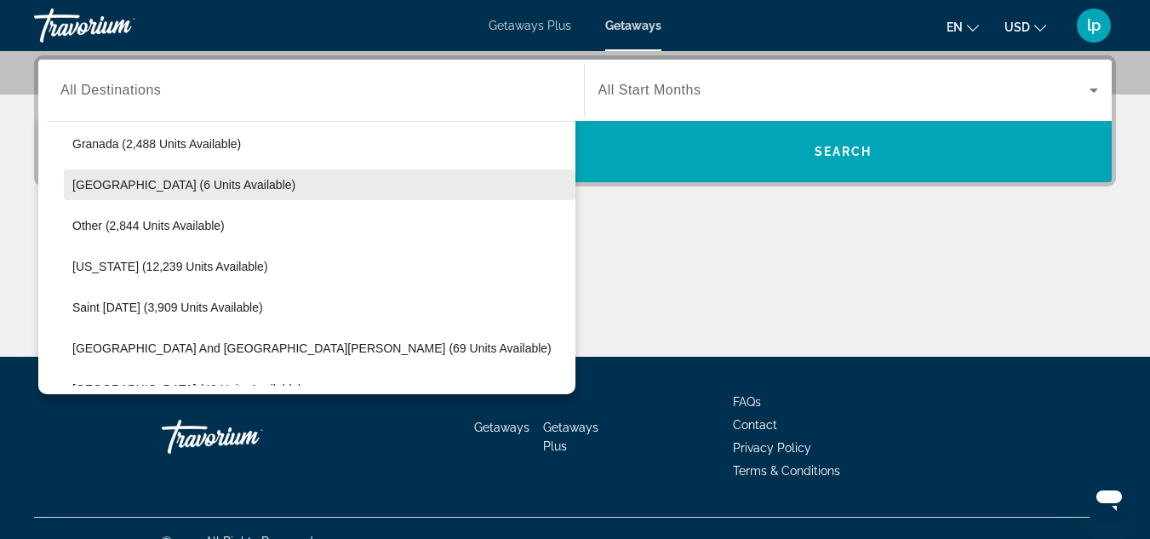
scroll to position [427, 0]
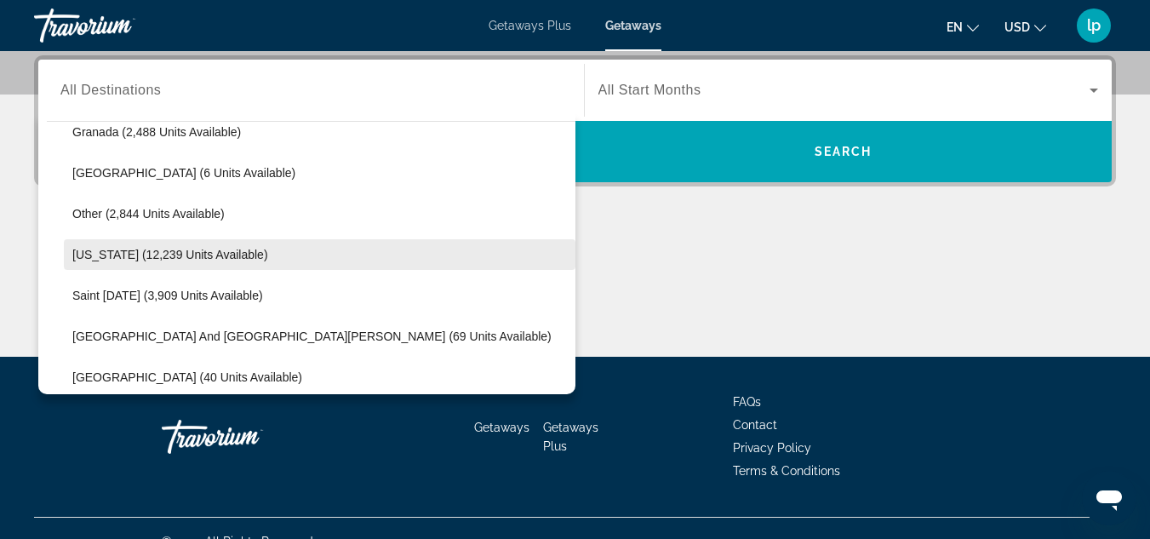
click at [156, 262] on span "Search widget" at bounding box center [320, 254] width 512 height 41
type input "**********"
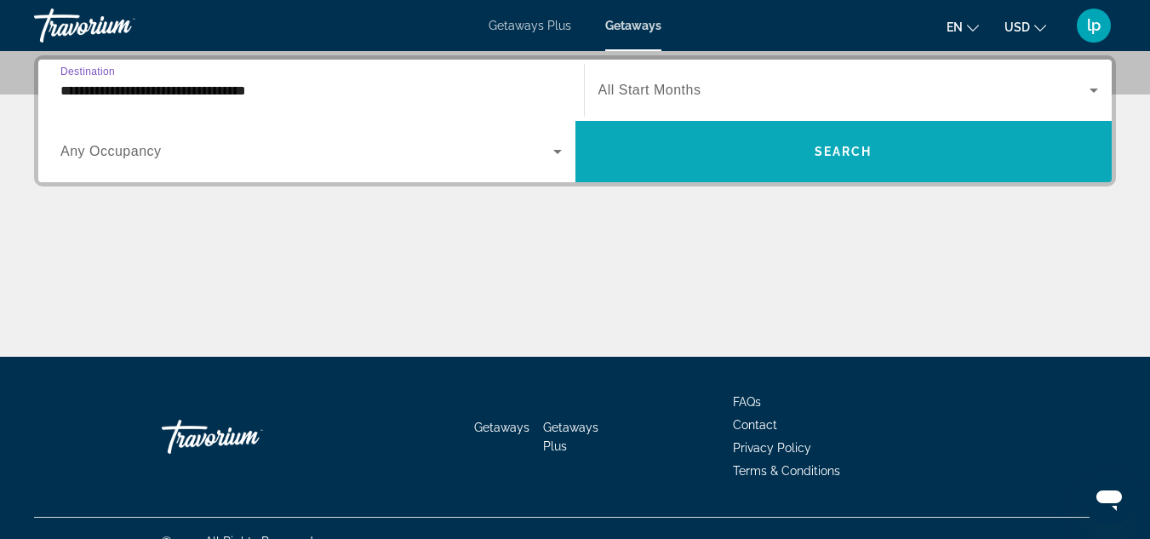
click at [687, 129] on span "Search widget" at bounding box center [844, 151] width 537 height 61
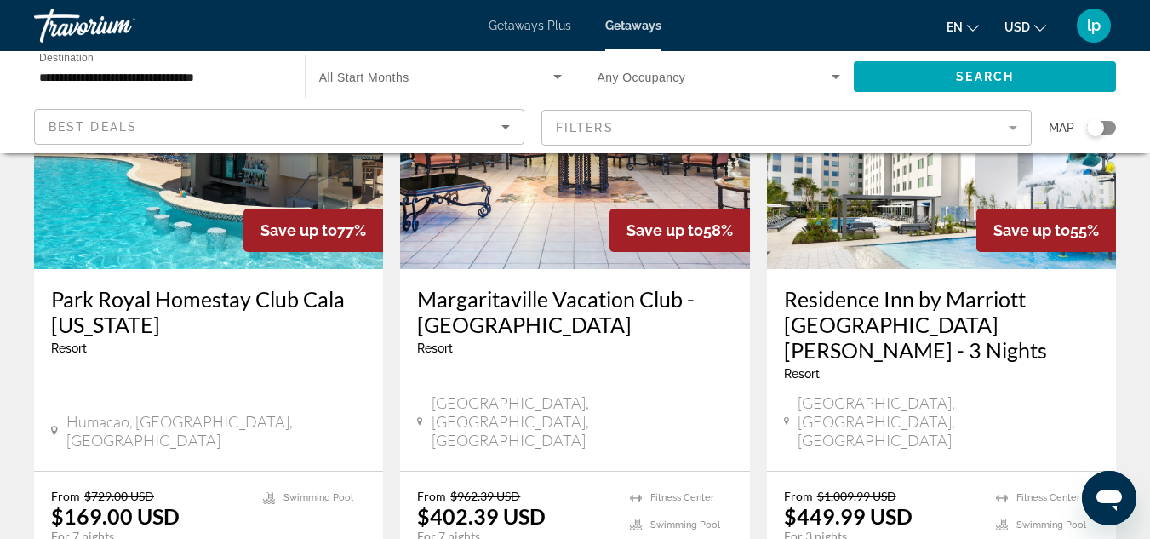
scroll to position [255, 0]
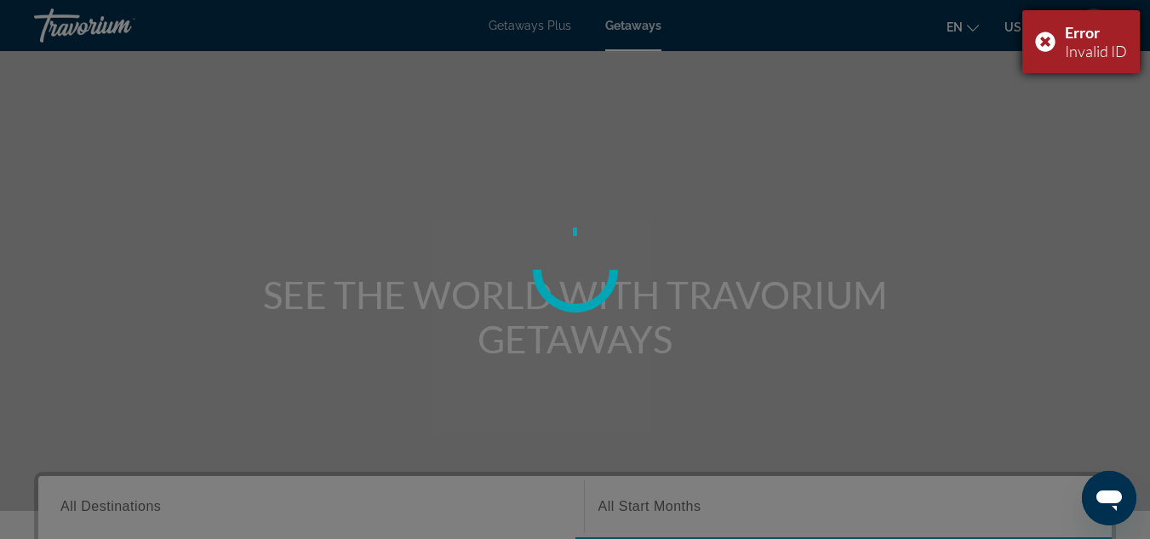
click at [1046, 40] on div "Error Invalid ID" at bounding box center [1081, 41] width 117 height 63
